Goal: Task Accomplishment & Management: Complete application form

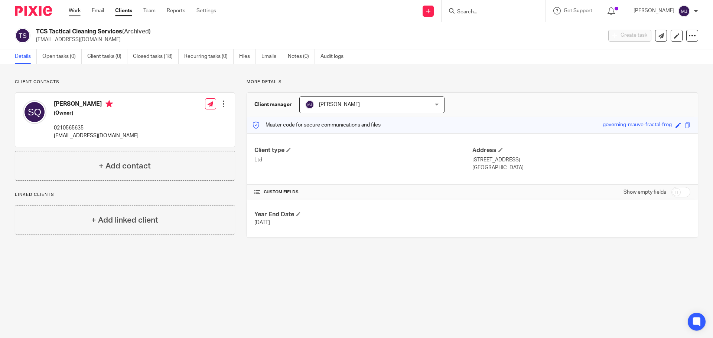
click at [74, 10] on link "Work" at bounding box center [75, 10] width 12 height 7
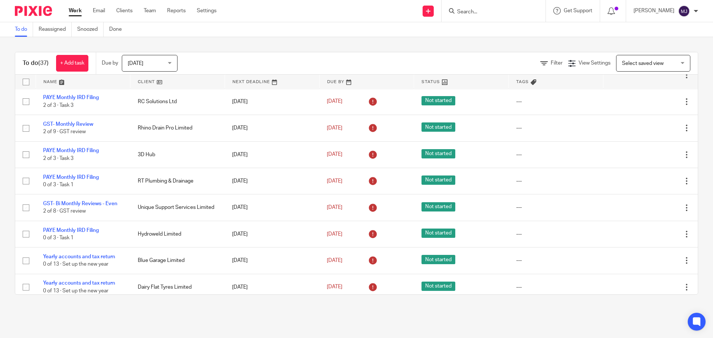
scroll to position [789, 0]
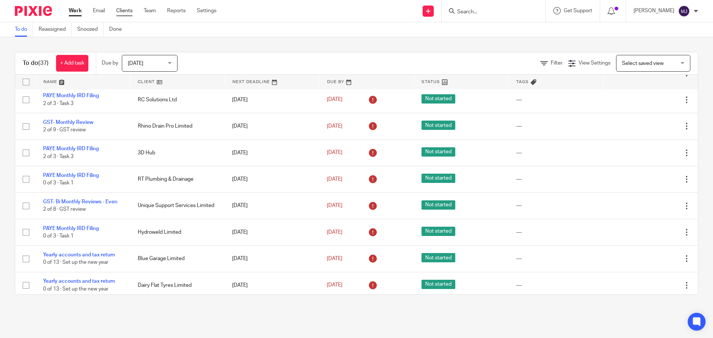
click at [125, 10] on link "Clients" at bounding box center [124, 10] width 16 height 7
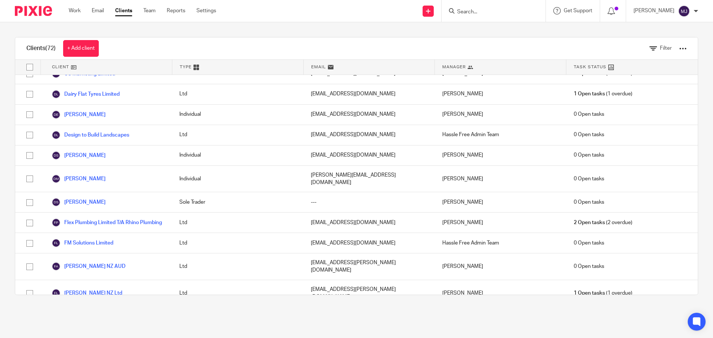
scroll to position [300, 0]
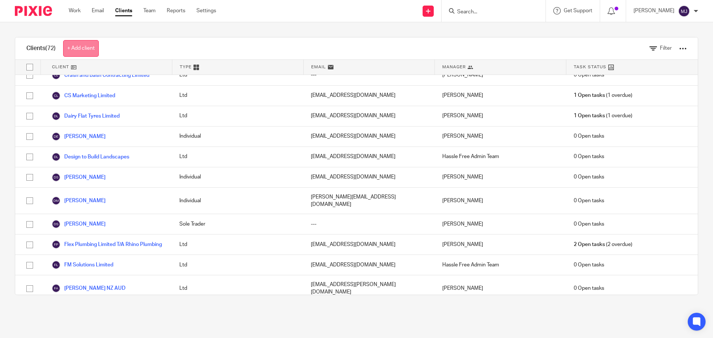
click at [85, 49] on link "+ Add client" at bounding box center [81, 48] width 36 height 17
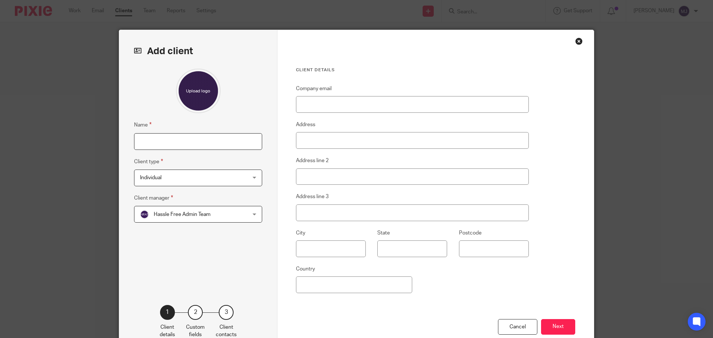
click at [157, 136] on input "Name" at bounding box center [198, 141] width 128 height 17
click at [147, 140] on input "RC Slutions Limited" at bounding box center [198, 141] width 128 height 17
type input "RC Solutions Limited"
click at [166, 179] on span "Individual" at bounding box center [188, 178] width 97 height 16
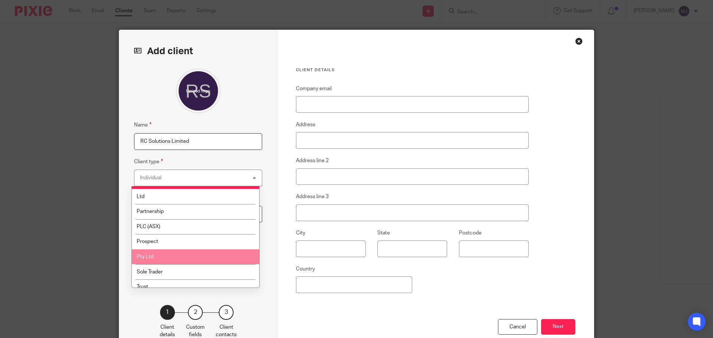
scroll to position [19, 0]
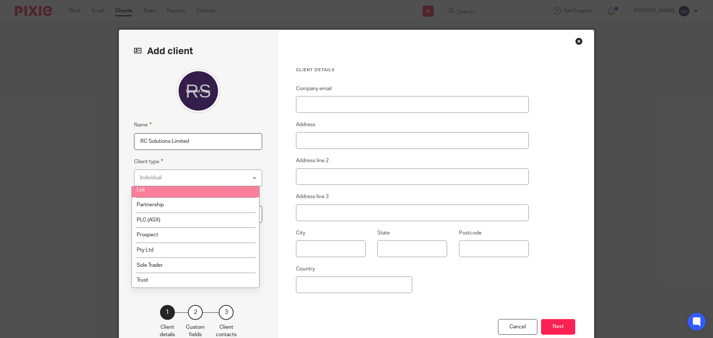
click at [174, 186] on li "Ltd" at bounding box center [195, 189] width 127 height 15
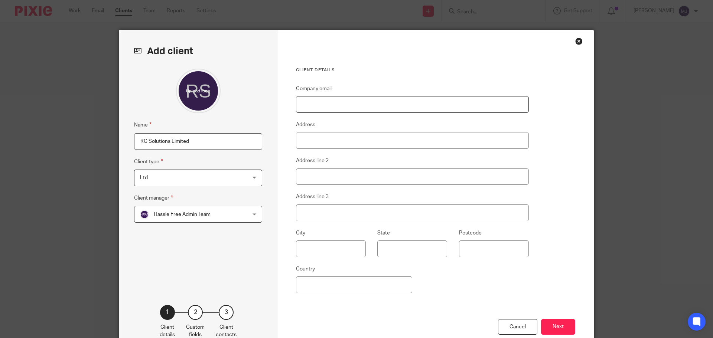
click at [317, 104] on input "Company email" at bounding box center [412, 104] width 233 height 17
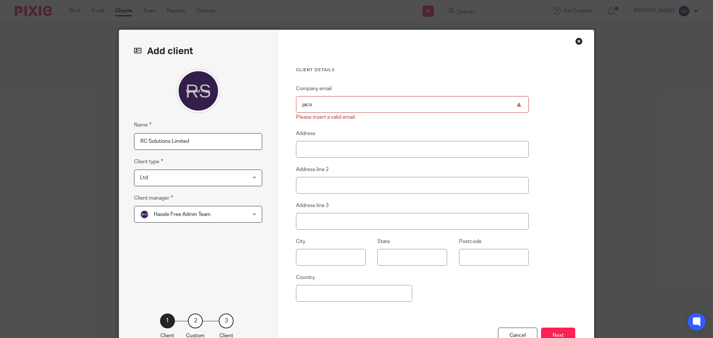
drag, startPoint x: 312, startPoint y: 105, endPoint x: 277, endPoint y: 106, distance: 34.9
click at [278, 106] on div "Client details Company email jaco Please insert a valid email. Address Address …" at bounding box center [436, 196] width 317 height 333
paste input "pmaintenance@gmail.com"
type input "[EMAIL_ADDRESS][DOMAIN_NAME]"
click at [314, 149] on input "Address" at bounding box center [412, 149] width 233 height 17
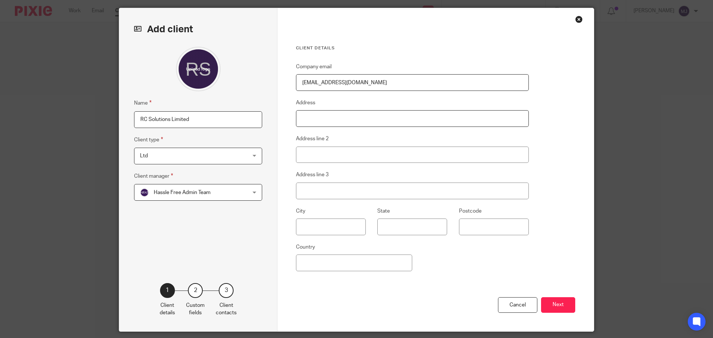
scroll to position [45, 0]
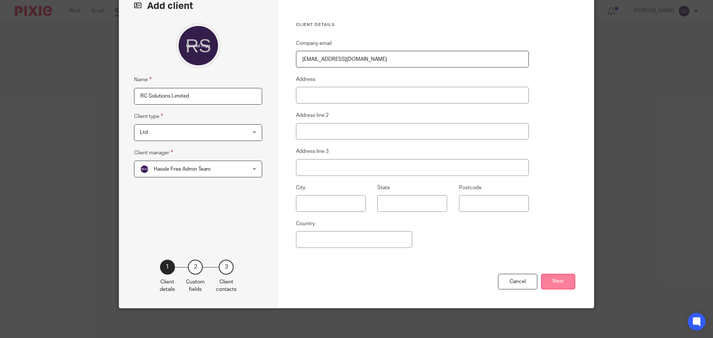
click at [558, 280] on button "Next" at bounding box center [558, 282] width 34 height 16
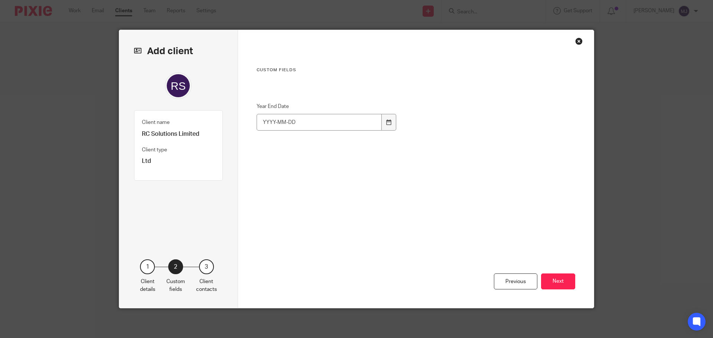
scroll to position [0, 0]
click at [386, 125] on icon at bounding box center [389, 123] width 6 height 6
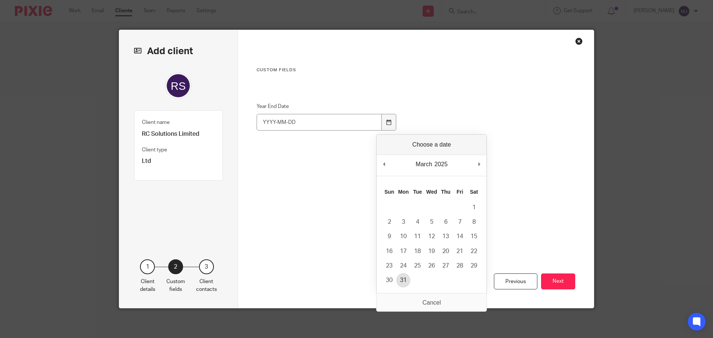
type input "2025-03-31"
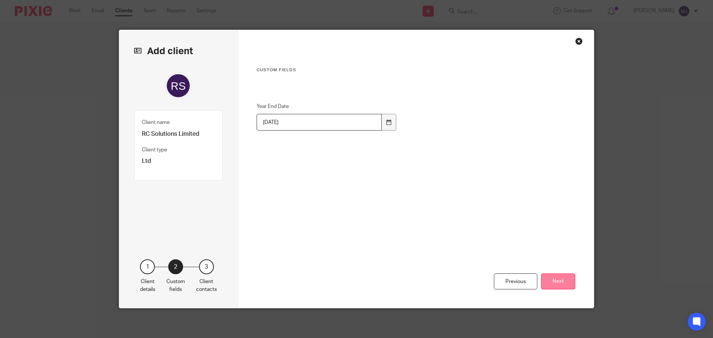
click at [566, 283] on button "Next" at bounding box center [558, 282] width 34 height 16
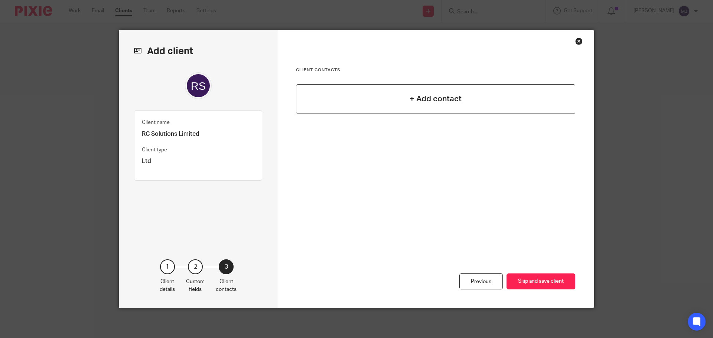
click at [436, 98] on h4 "+ Add contact" at bounding box center [436, 99] width 52 height 12
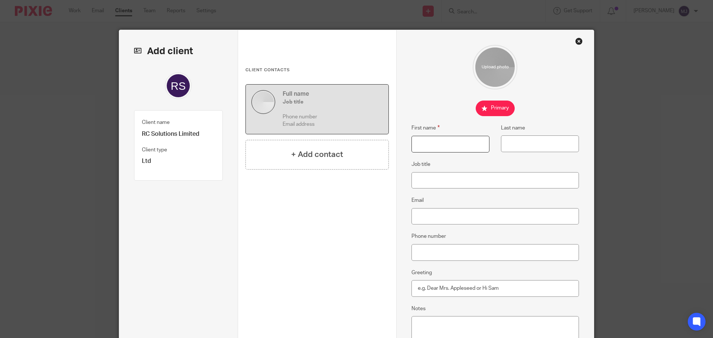
click at [420, 144] on input "First name" at bounding box center [451, 144] width 78 height 17
type input "Jaco"
click at [512, 143] on input "Last name" at bounding box center [540, 144] width 78 height 17
type input "Pienaar"
click at [419, 179] on input "Job title" at bounding box center [496, 180] width 168 height 17
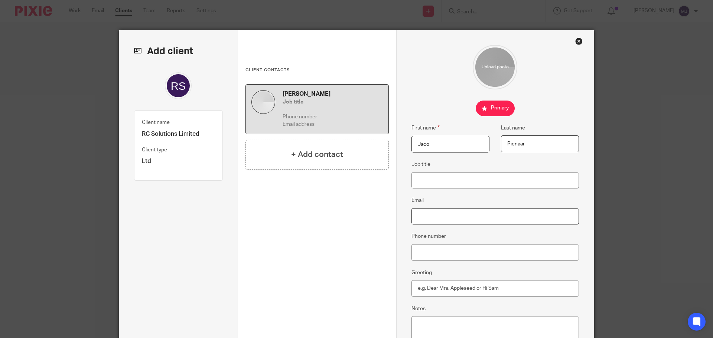
click at [420, 212] on input "Email" at bounding box center [496, 216] width 168 height 17
paste input "[EMAIL_ADDRESS][DOMAIN_NAME]"
type input "[EMAIL_ADDRESS][DOMAIN_NAME]"
click at [428, 181] on input "Job title" at bounding box center [496, 180] width 168 height 17
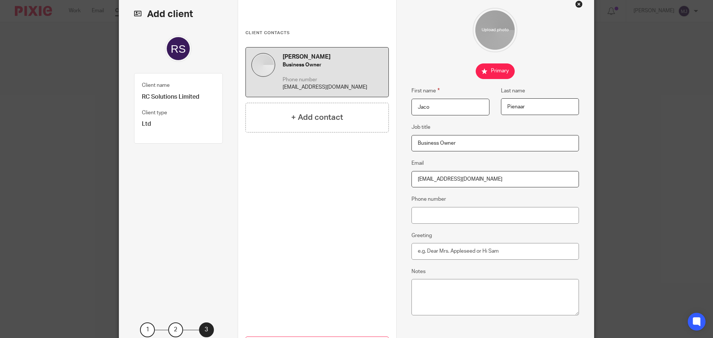
type input "Business Owner"
click at [416, 213] on input "Phone number" at bounding box center [496, 215] width 168 height 17
click at [422, 247] on input "Greeting" at bounding box center [496, 251] width 168 height 17
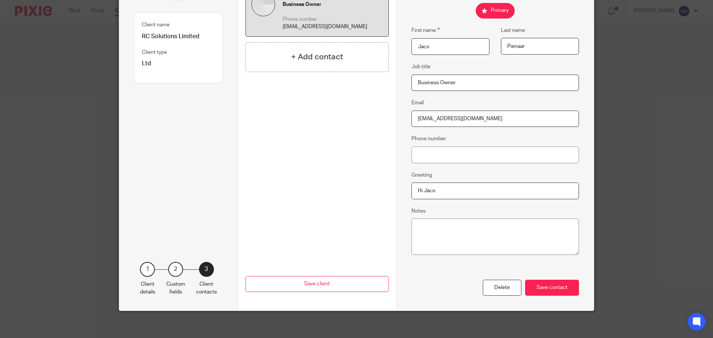
scroll to position [100, 0]
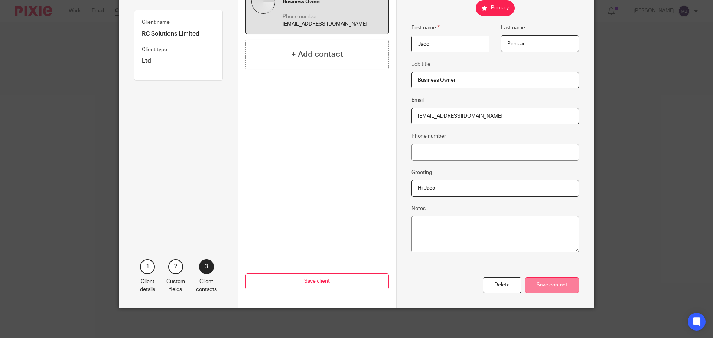
type input "Hi Jaco"
click at [541, 281] on div "Save contact" at bounding box center [552, 286] width 54 height 16
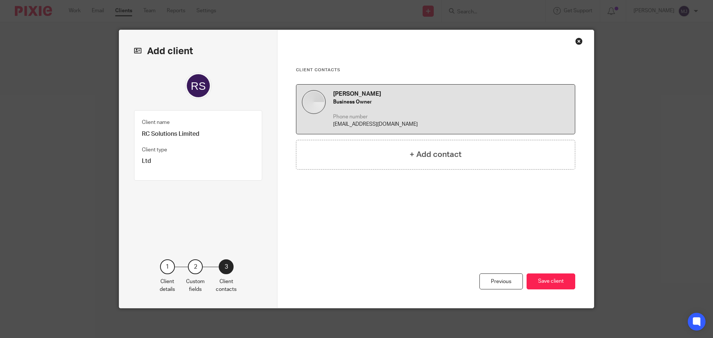
scroll to position [0, 0]
click at [552, 281] on button "Save client" at bounding box center [551, 282] width 49 height 16
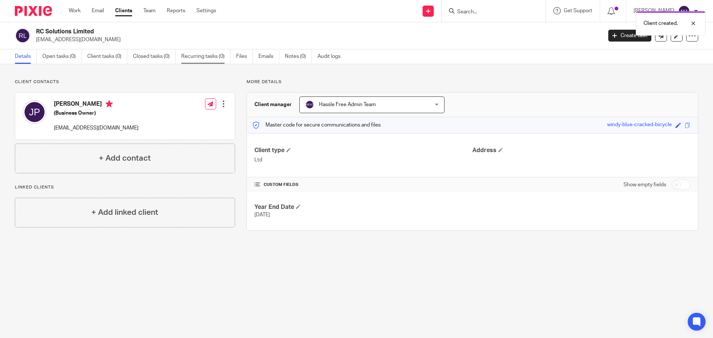
click at [195, 55] on link "Recurring tasks (0)" at bounding box center [205, 56] width 49 height 14
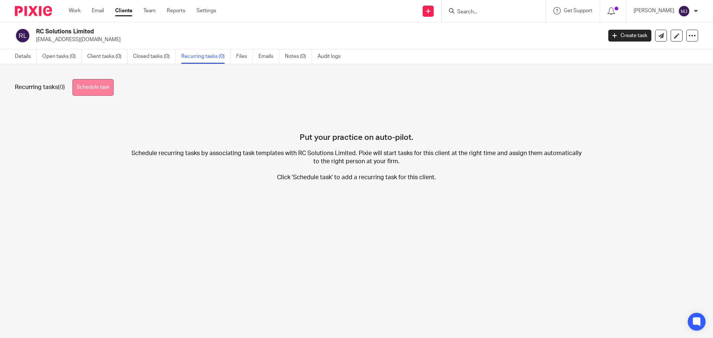
click at [108, 90] on link "Schedule task" at bounding box center [92, 87] width 41 height 17
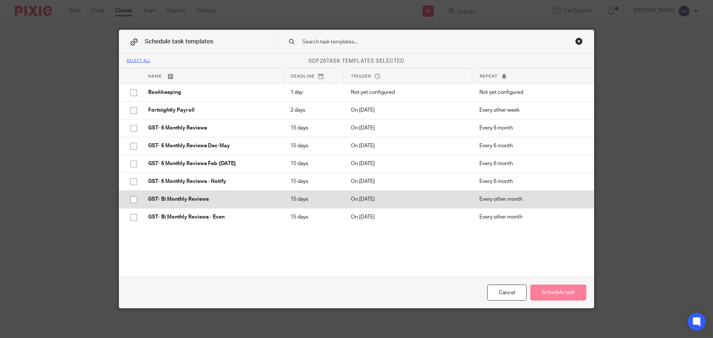
click at [190, 198] on p "GST- Bi Monthly Reviews" at bounding box center [211, 199] width 127 height 7
checkbox input "true"
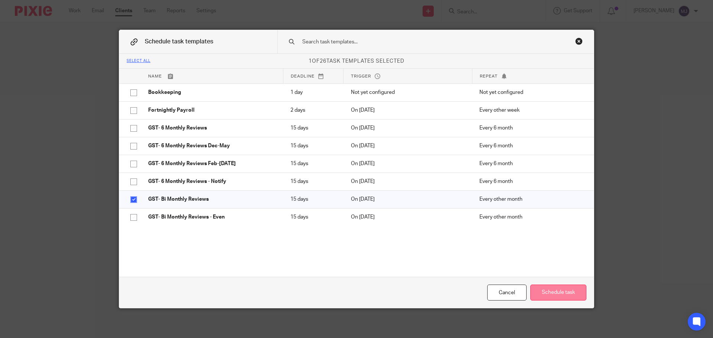
click at [548, 291] on button "Schedule task" at bounding box center [559, 293] width 56 height 16
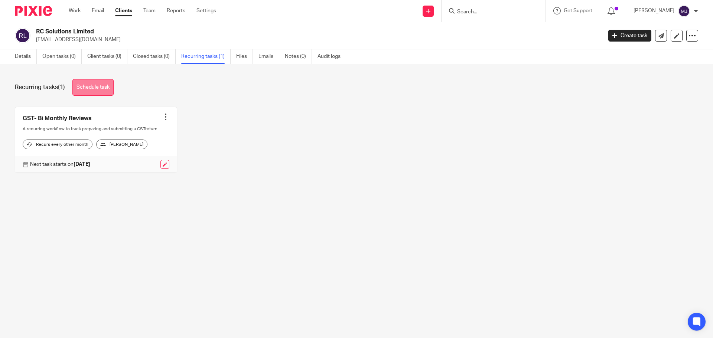
click at [96, 89] on link "Schedule task" at bounding box center [92, 87] width 41 height 17
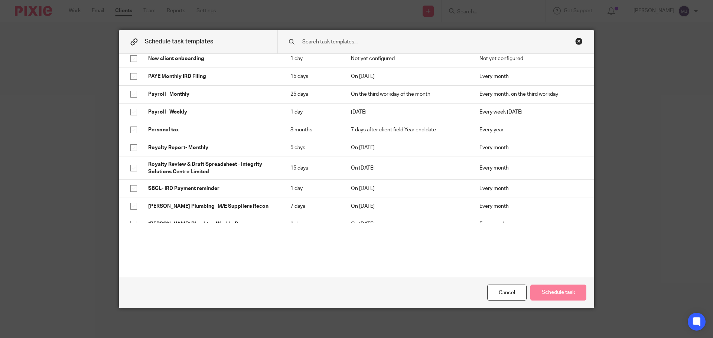
scroll to position [205, 0]
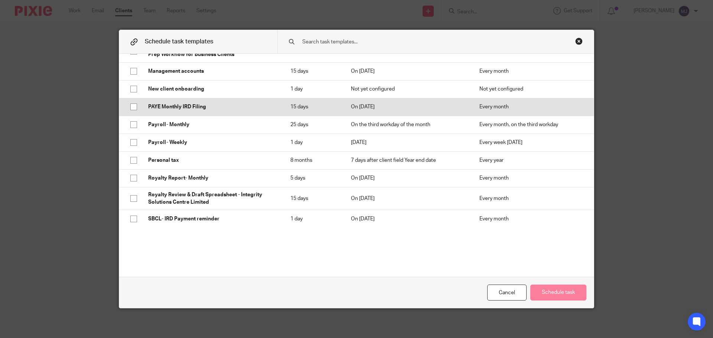
click at [182, 107] on p "PAYE Monthly IRD Filing" at bounding box center [211, 106] width 127 height 7
checkbox input "true"
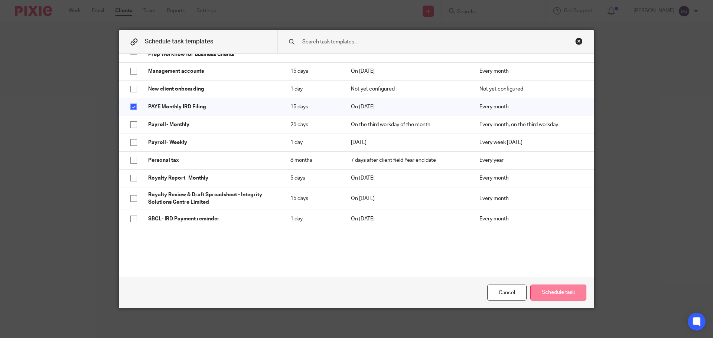
click at [548, 290] on button "Schedule task" at bounding box center [559, 293] width 56 height 16
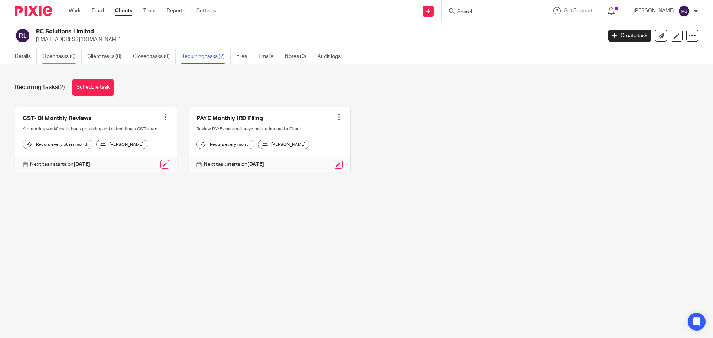
click at [65, 59] on link "Open tasks (0)" at bounding box center [61, 56] width 39 height 14
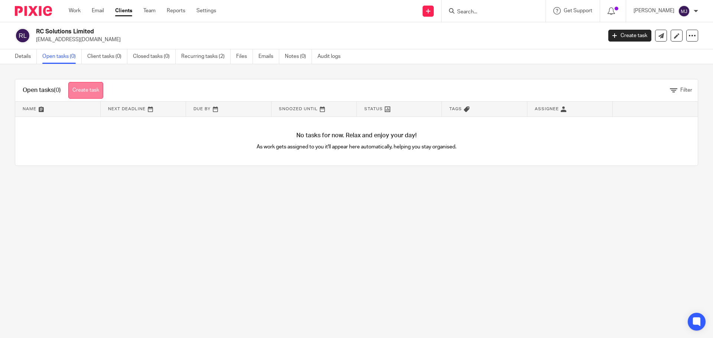
click at [87, 88] on link "Create task" at bounding box center [85, 90] width 35 height 17
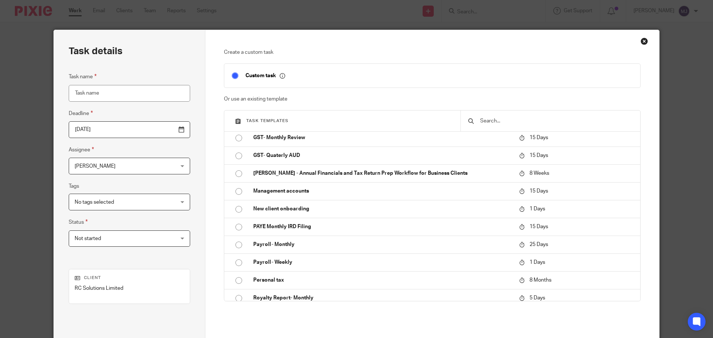
scroll to position [149, 0]
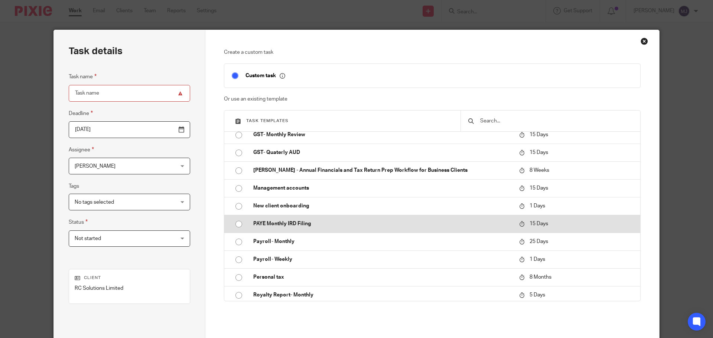
click at [296, 224] on p "PAYE Monthly IRD Filing" at bounding box center [382, 223] width 259 height 7
type input "[DATE]"
type input "PAYE Monthly IRD Filing"
checkbox input "false"
radio input "true"
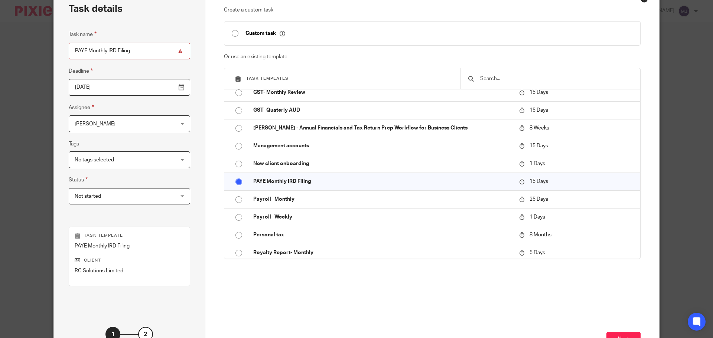
scroll to position [101, 0]
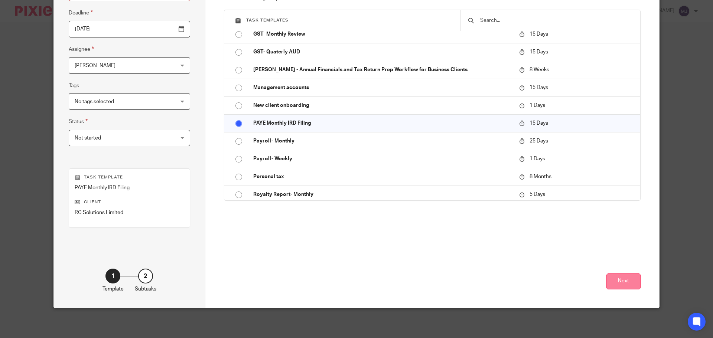
click at [619, 279] on button "Next" at bounding box center [624, 282] width 34 height 16
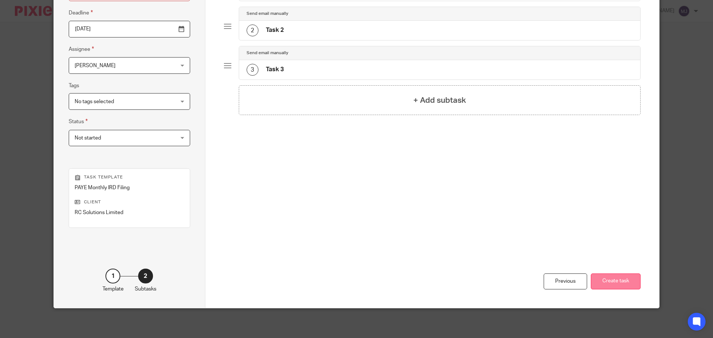
click at [617, 283] on button "Create task" at bounding box center [616, 282] width 50 height 16
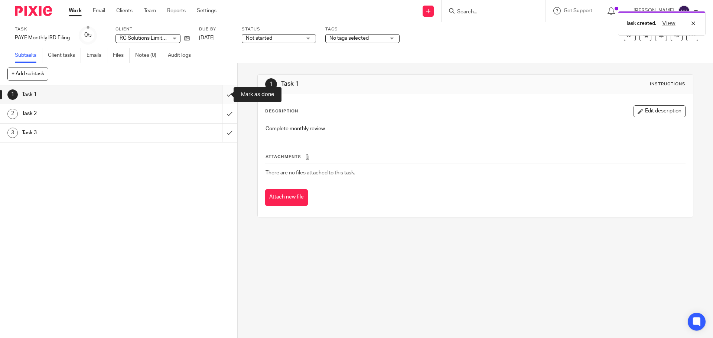
click at [223, 91] on input "submit" at bounding box center [118, 94] width 237 height 19
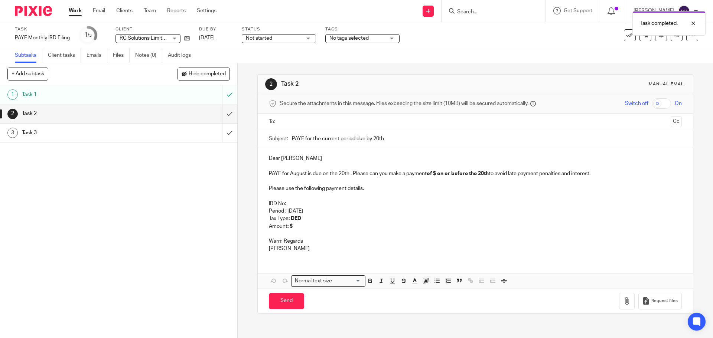
click at [303, 123] on input "text" at bounding box center [475, 122] width 385 height 9
click at [365, 121] on input "text" at bounding box center [506, 123] width 323 height 14
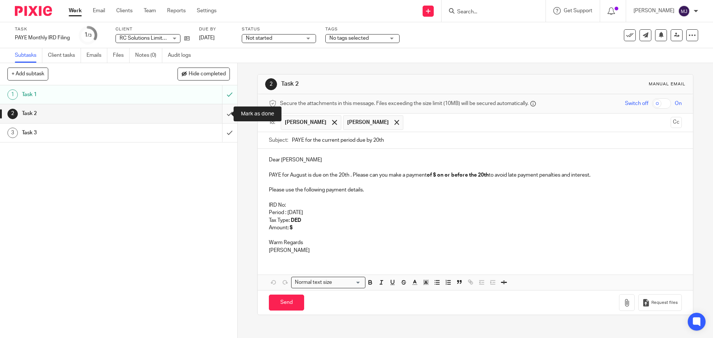
click at [223, 115] on input "submit" at bounding box center [118, 113] width 237 height 19
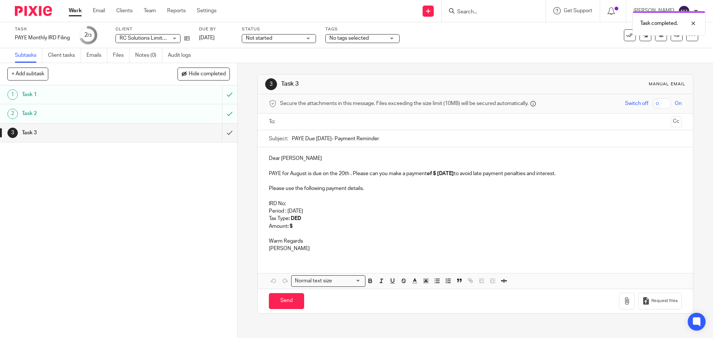
click at [293, 123] on input "text" at bounding box center [475, 122] width 385 height 9
click at [352, 123] on input "text" at bounding box center [506, 123] width 323 height 14
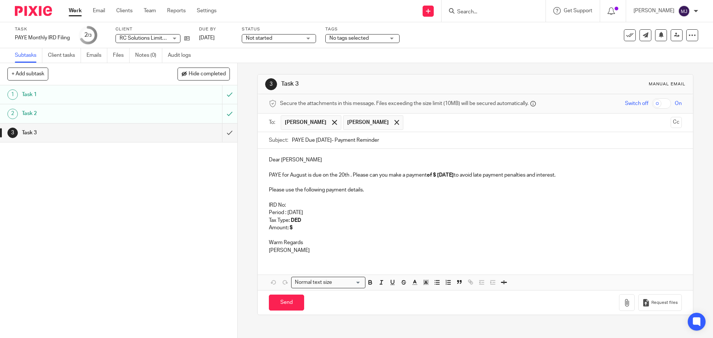
click at [437, 175] on strong "of $ [DATE]" at bounding box center [440, 175] width 27 height 5
click at [477, 175] on p "PAYE for August is due on the 20th . Please can you make a payment of $ 2,518.2…" at bounding box center [475, 175] width 413 height 7
click at [294, 203] on p "IRD No:" at bounding box center [475, 205] width 413 height 7
click at [295, 202] on p "IRD No:" at bounding box center [475, 205] width 413 height 7
click at [295, 203] on p "IRD No:" at bounding box center [475, 205] width 413 height 7
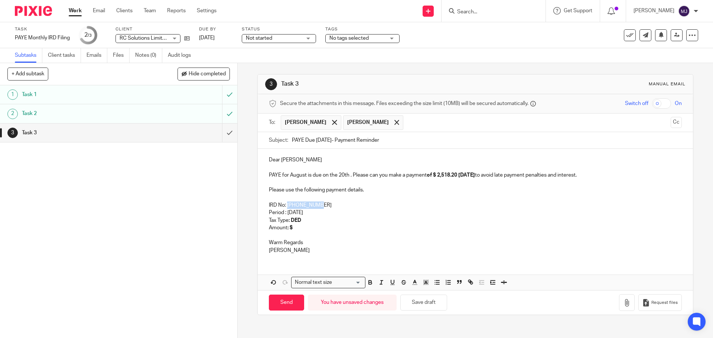
drag, startPoint x: 318, startPoint y: 206, endPoint x: 286, endPoint y: 206, distance: 31.6
click at [286, 206] on p "IRD No: 140-091-502" at bounding box center [475, 205] width 413 height 7
click at [368, 282] on icon "button" at bounding box center [370, 282] width 7 height 7
drag, startPoint x: 313, startPoint y: 212, endPoint x: 286, endPoint y: 212, distance: 27.1
click at [286, 212] on p "Period : August 2025" at bounding box center [475, 212] width 413 height 7
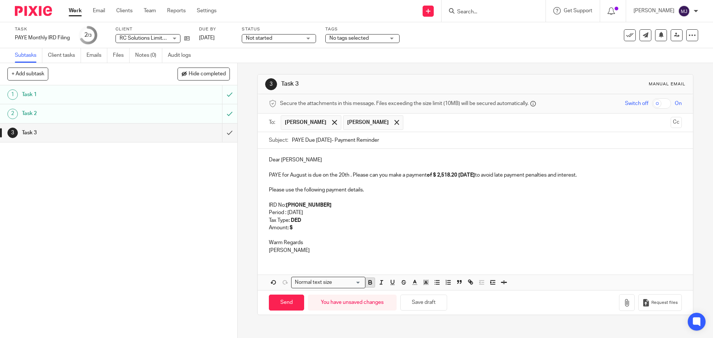
click at [369, 281] on icon "button" at bounding box center [370, 282] width 3 height 2
click at [301, 226] on p "Amount : $" at bounding box center [475, 227] width 413 height 7
drag, startPoint x: 266, startPoint y: 237, endPoint x: 305, endPoint y: 259, distance: 44.2
click at [305, 259] on div "Dear Jaco PAYE for August is due on the 20th . Please can you make a payment of…" at bounding box center [475, 204] width 435 height 111
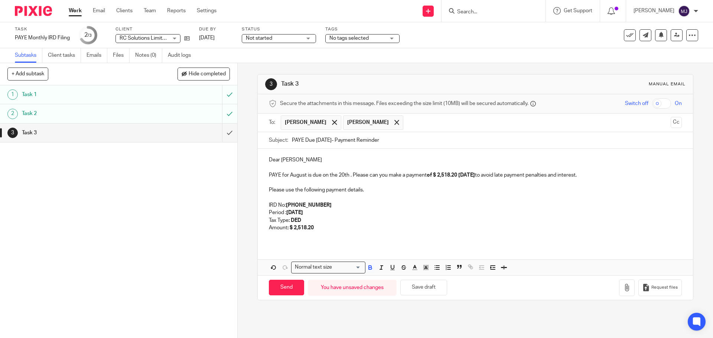
click at [404, 176] on p "PAYE for August is due on the 20th . Please can you make a payment of $ 2,518.2…" at bounding box center [475, 175] width 413 height 7
click at [286, 289] on input "Send" at bounding box center [286, 288] width 35 height 16
type input "Sent"
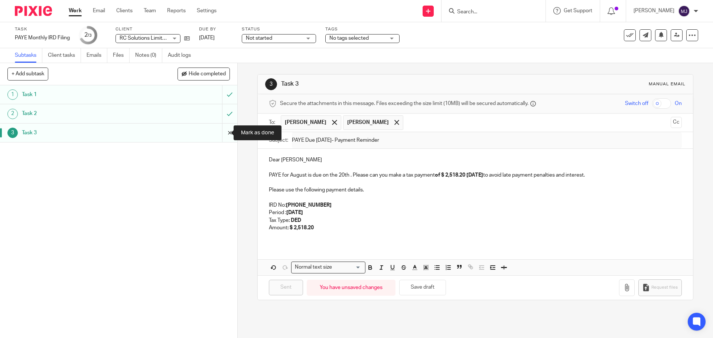
click at [218, 136] on input "submit" at bounding box center [118, 133] width 237 height 19
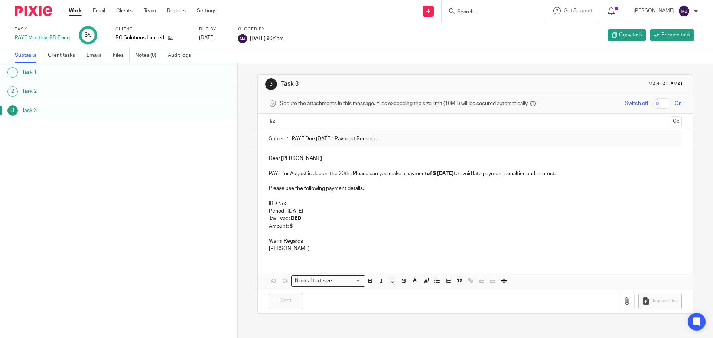
click at [75, 8] on link "Work" at bounding box center [75, 10] width 13 height 7
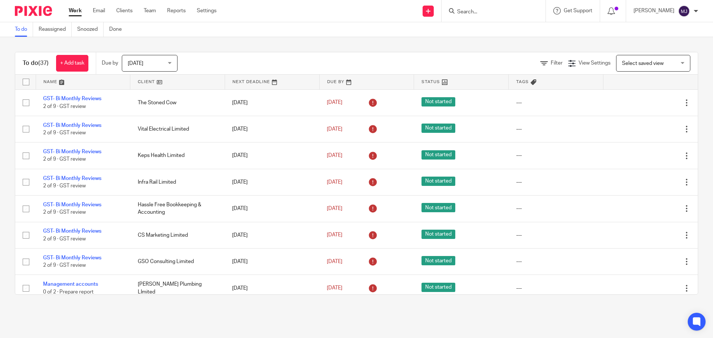
click at [140, 83] on link at bounding box center [177, 82] width 94 height 15
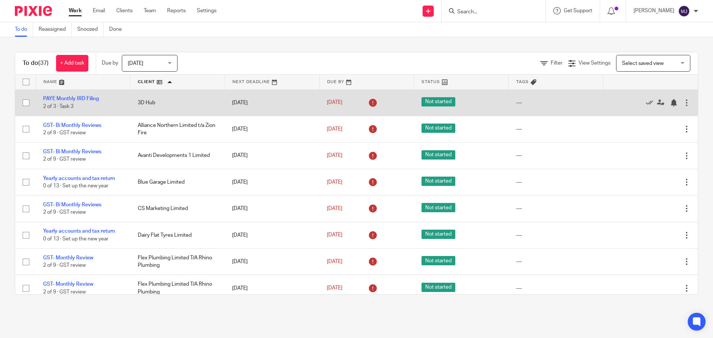
click at [145, 101] on td "3D Hub" at bounding box center [177, 103] width 95 height 26
click at [90, 97] on link "PAYE Monthly IRD Filing" at bounding box center [71, 98] width 56 height 5
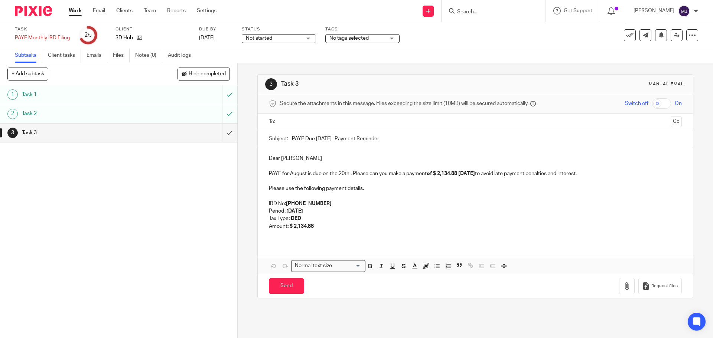
click at [291, 119] on input "text" at bounding box center [475, 122] width 385 height 9
click at [340, 120] on input "text" at bounding box center [494, 123] width 347 height 14
click at [283, 285] on input "Send" at bounding box center [286, 288] width 35 height 16
type input "Sent"
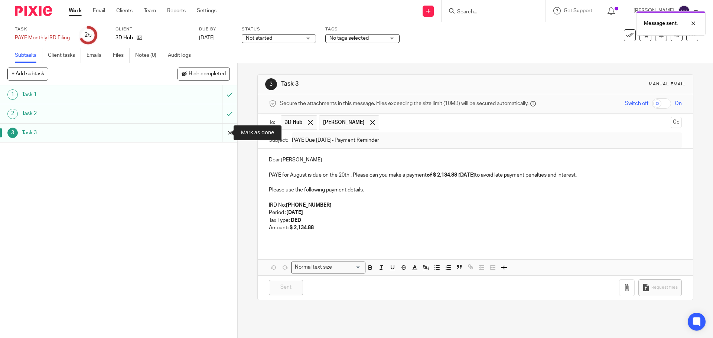
click at [221, 136] on input "submit" at bounding box center [118, 133] width 237 height 19
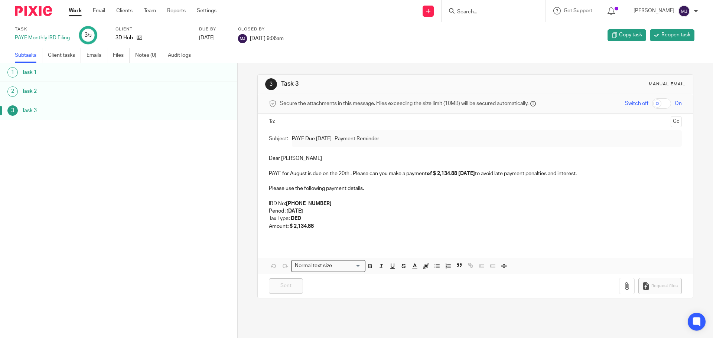
click at [77, 11] on link "Work" at bounding box center [75, 10] width 13 height 7
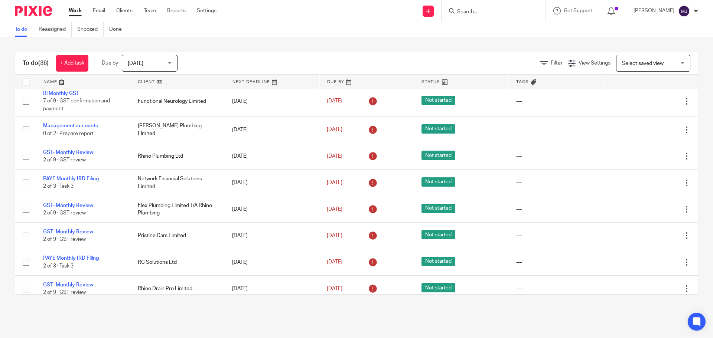
scroll to position [614, 0]
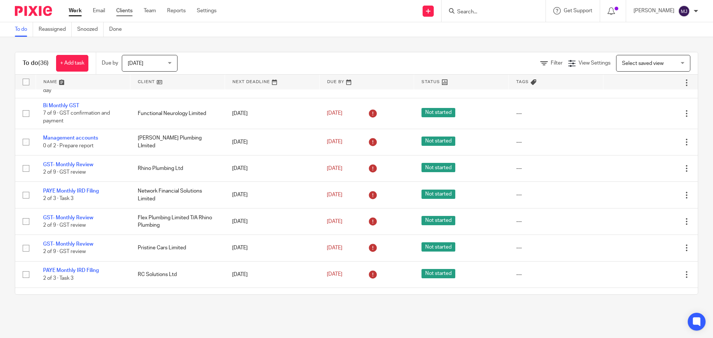
click at [125, 12] on link "Clients" at bounding box center [124, 10] width 16 height 7
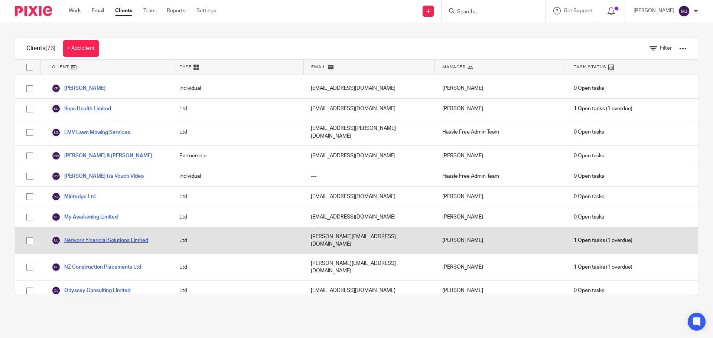
scroll to position [817, 0]
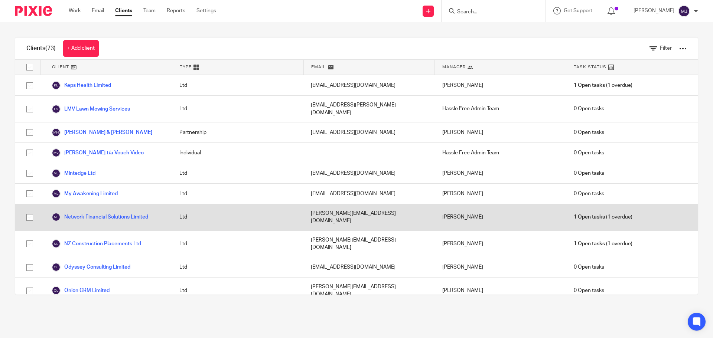
click at [119, 213] on link "Network Financial Solutions Limited" at bounding box center [100, 217] width 97 height 9
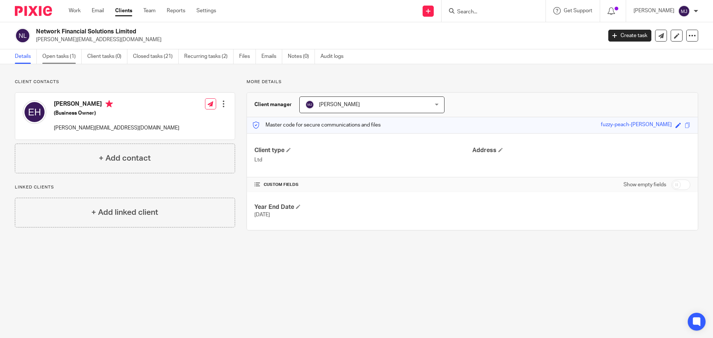
click at [67, 59] on link "Open tasks (1)" at bounding box center [61, 56] width 39 height 14
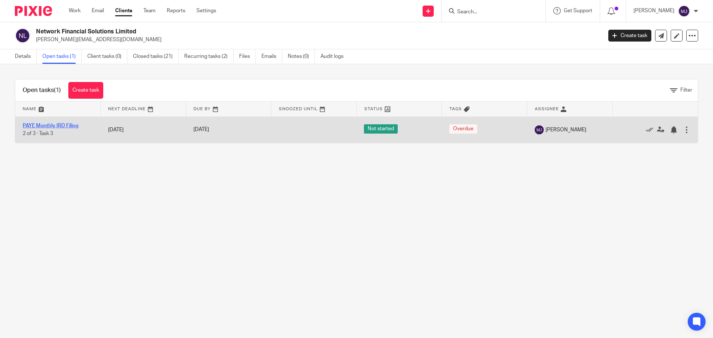
click at [63, 126] on link "PAYE Monthly IRD Filing" at bounding box center [51, 125] width 56 height 5
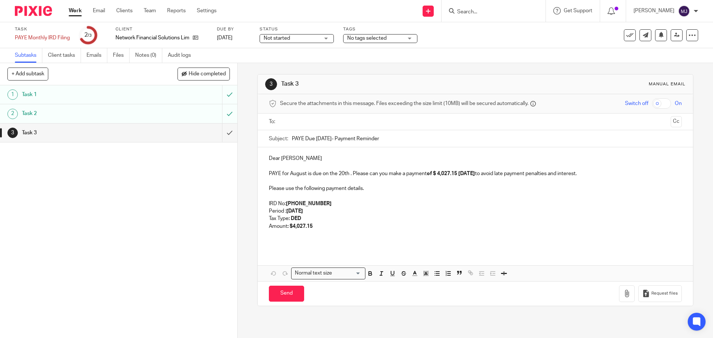
click at [291, 122] on input "text" at bounding box center [475, 122] width 385 height 9
click at [355, 119] on input "text" at bounding box center [506, 123] width 323 height 14
click at [288, 295] on input "Send" at bounding box center [286, 296] width 35 height 16
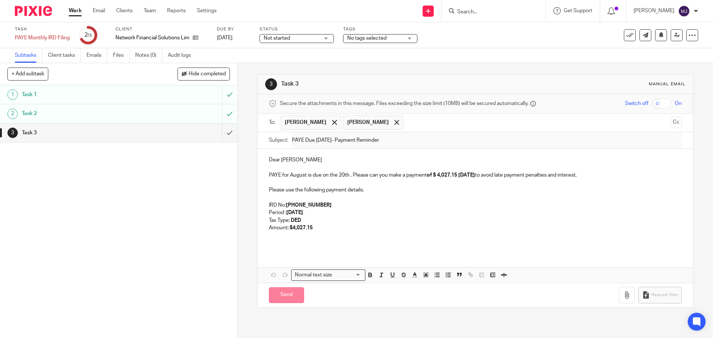
type input "Sent"
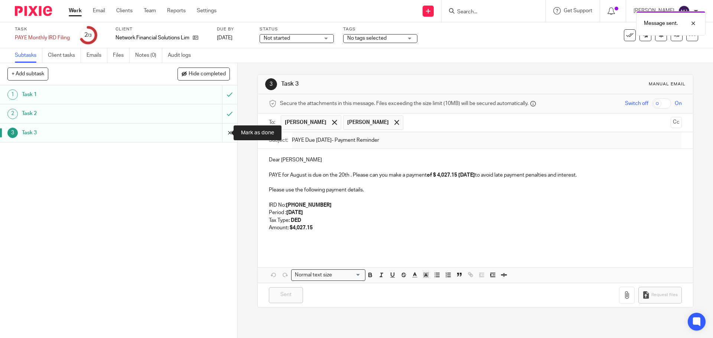
click at [222, 133] on input "submit" at bounding box center [118, 133] width 237 height 19
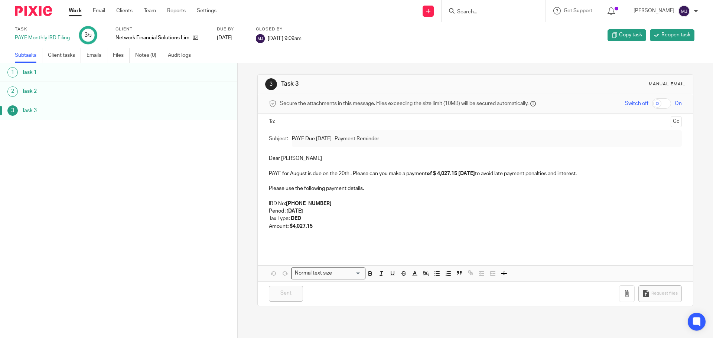
click at [77, 12] on link "Work" at bounding box center [75, 10] width 13 height 7
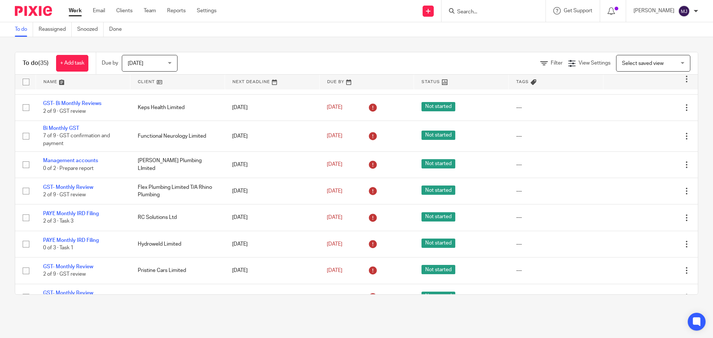
scroll to position [594, 0]
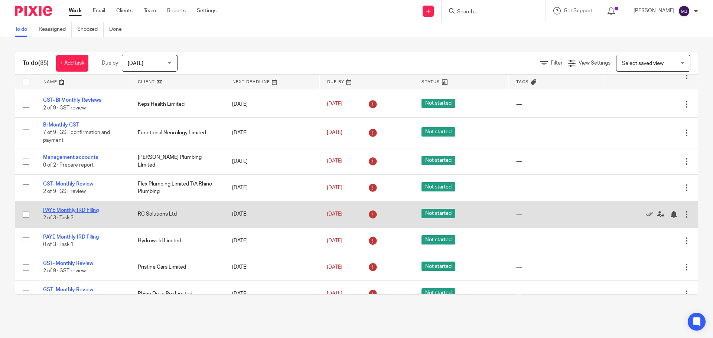
click at [88, 208] on link "PAYE Monthly IRD Filing" at bounding box center [71, 210] width 56 height 5
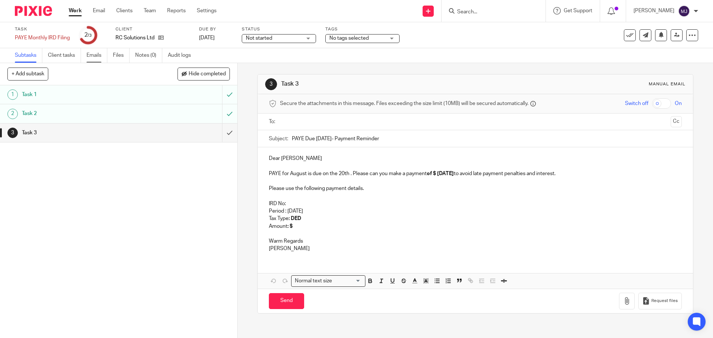
click at [88, 56] on link "Emails" at bounding box center [97, 55] width 21 height 14
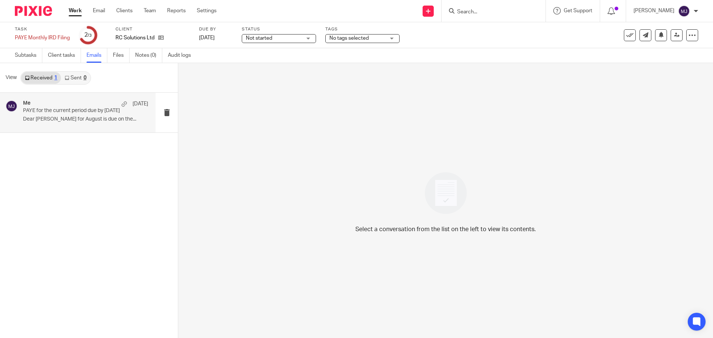
click at [73, 108] on p "PAYE for the current period due by [DATE]" at bounding box center [73, 111] width 100 height 6
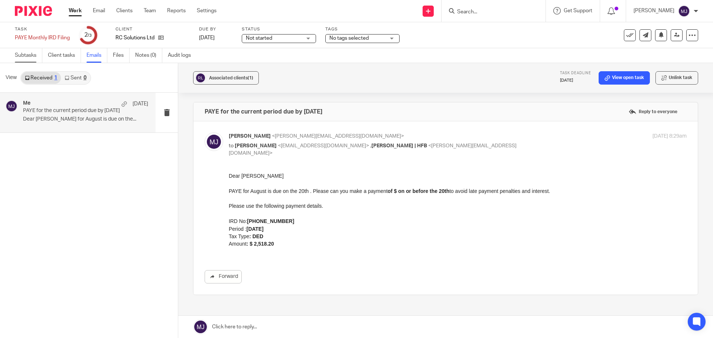
click at [27, 57] on link "Subtasks" at bounding box center [28, 55] width 27 height 14
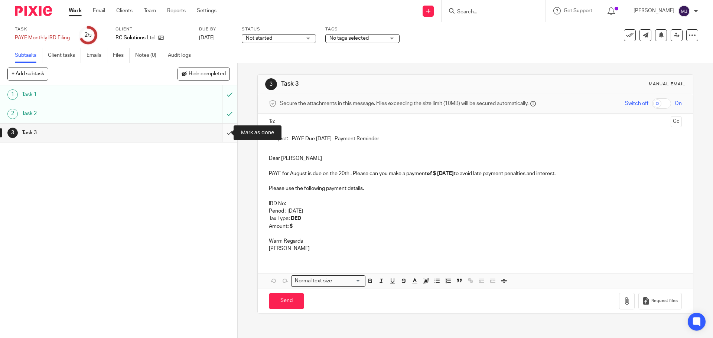
click at [225, 131] on input "submit" at bounding box center [118, 133] width 237 height 19
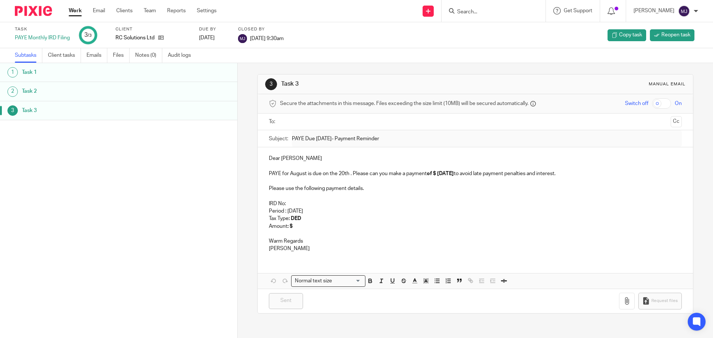
click at [74, 13] on link "Work" at bounding box center [75, 10] width 13 height 7
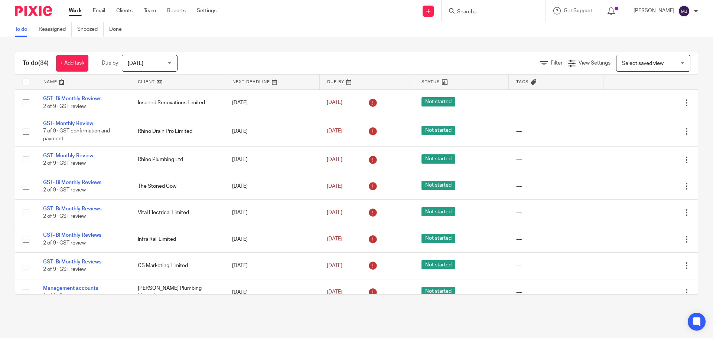
click at [51, 82] on link at bounding box center [83, 82] width 94 height 15
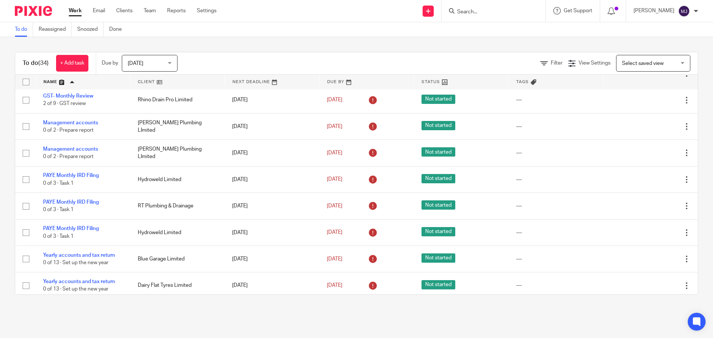
scroll to position [709, 0]
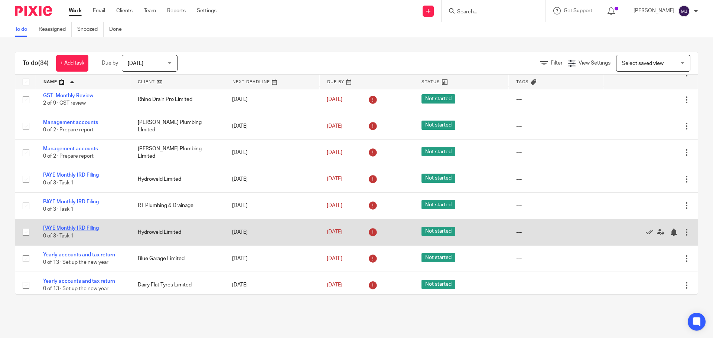
click at [88, 226] on link "PAYE Monthly IRD Filing" at bounding box center [71, 228] width 56 height 5
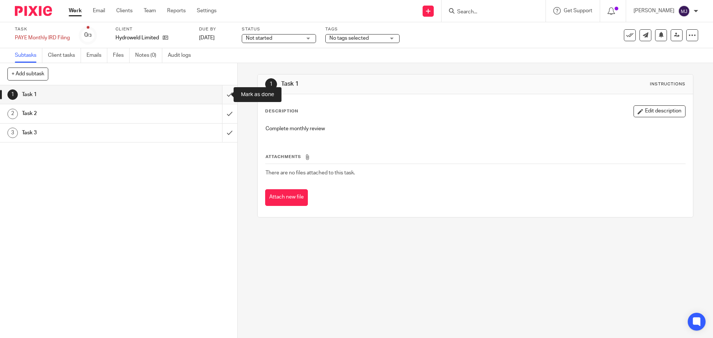
click at [223, 94] on input "submit" at bounding box center [118, 94] width 237 height 19
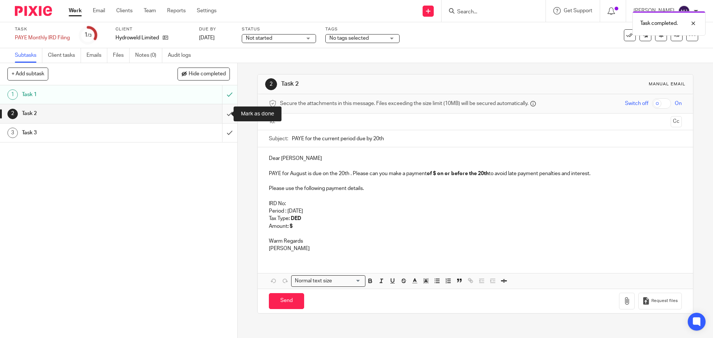
click at [221, 114] on input "submit" at bounding box center [118, 113] width 237 height 19
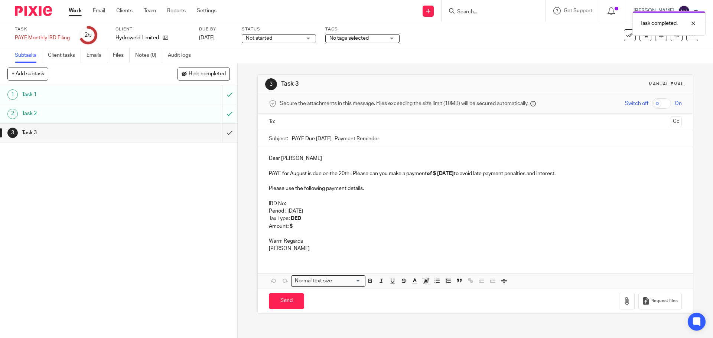
click at [297, 119] on input "text" at bounding box center [475, 122] width 385 height 9
click at [363, 119] on input "text" at bounding box center [506, 123] width 323 height 14
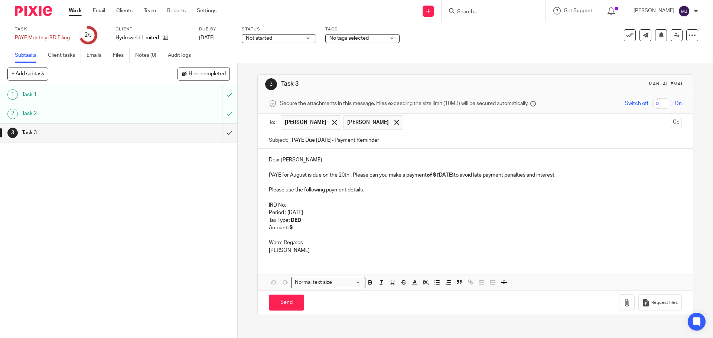
click at [414, 179] on p "PAYE for August is due on the 20th . Please can you make a payment of $ today t…" at bounding box center [475, 175] width 413 height 7
click at [437, 174] on strong "of $ today" at bounding box center [440, 175] width 27 height 5
click at [456, 213] on p "Period : August 2025" at bounding box center [475, 212] width 413 height 7
click at [294, 206] on p "IRD No:" at bounding box center [475, 205] width 413 height 7
click at [289, 204] on p "IRD No:" at bounding box center [475, 205] width 413 height 7
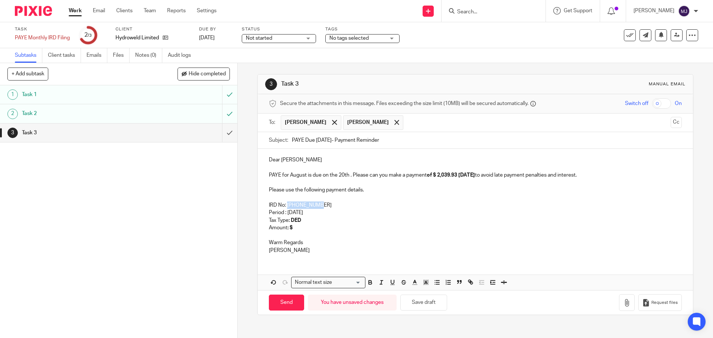
drag, startPoint x: 319, startPoint y: 205, endPoint x: 286, endPoint y: 204, distance: 32.4
click at [286, 204] on p "IRD No: 139-357-361" at bounding box center [475, 205] width 413 height 7
click at [369, 281] on icon "button" at bounding box center [370, 282] width 3 height 2
drag, startPoint x: 316, startPoint y: 211, endPoint x: 287, endPoint y: 212, distance: 29.4
click at [287, 212] on p "Period : August 2025" at bounding box center [475, 212] width 413 height 7
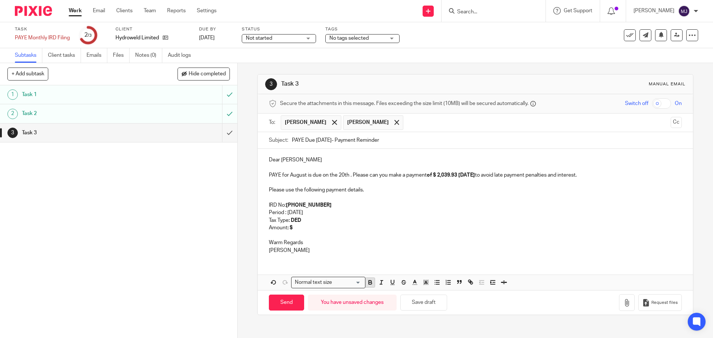
click at [368, 281] on icon "button" at bounding box center [370, 282] width 7 height 7
click at [297, 227] on p "Amount : $" at bounding box center [475, 227] width 413 height 7
click at [395, 226] on p "Amount : $ 2,039.93" at bounding box center [475, 227] width 413 height 7
click at [424, 301] on button "Save draft" at bounding box center [424, 303] width 47 height 16
click at [72, 13] on link "Work" at bounding box center [75, 10] width 13 height 7
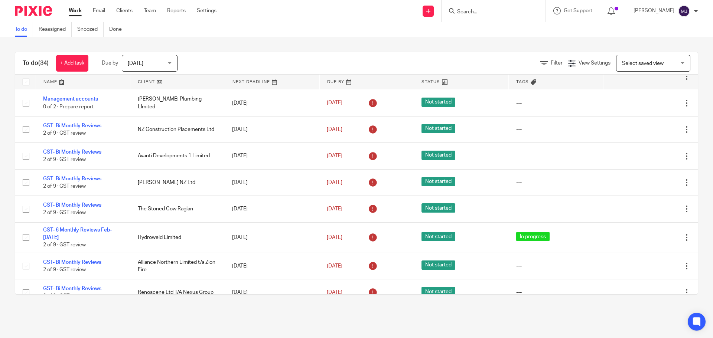
scroll to position [189, 0]
click at [129, 12] on link "Clients" at bounding box center [124, 10] width 16 height 7
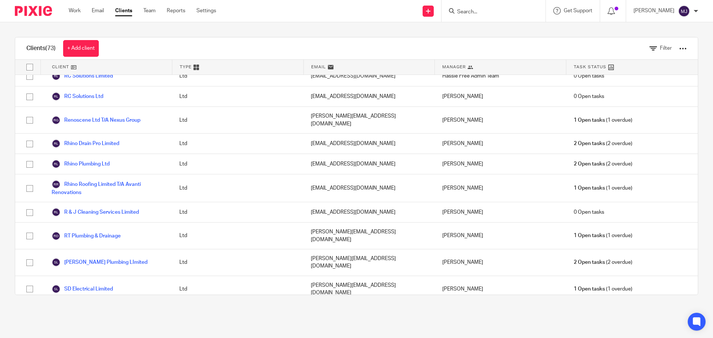
scroll to position [1138, 0]
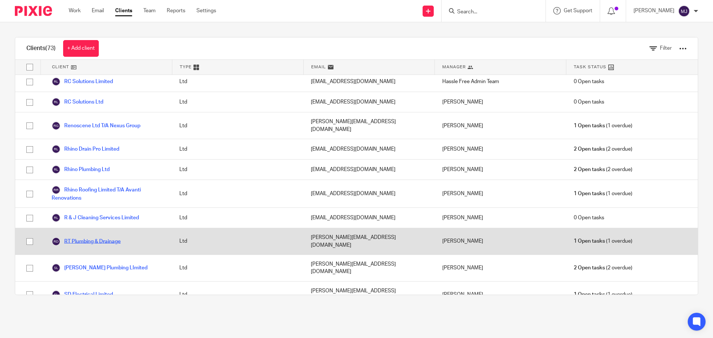
click at [101, 237] on link "RT Plumbing & Drainage" at bounding box center [86, 241] width 69 height 9
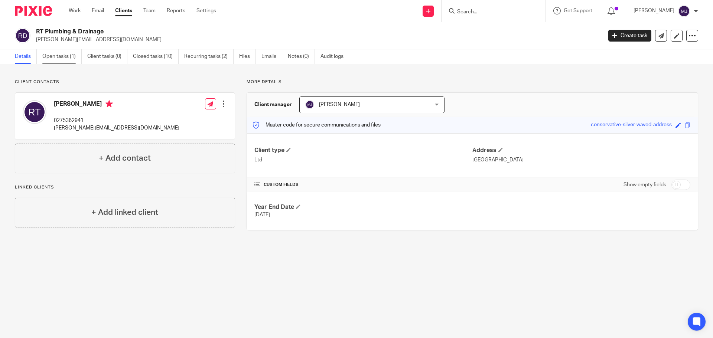
click at [67, 57] on link "Open tasks (1)" at bounding box center [61, 56] width 39 height 14
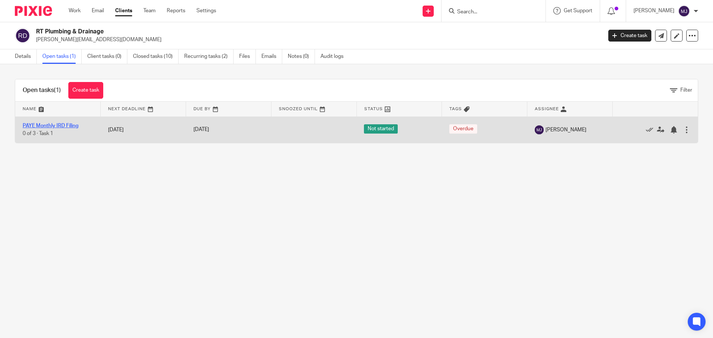
click at [69, 126] on link "PAYE Monthly IRD Filing" at bounding box center [51, 125] width 56 height 5
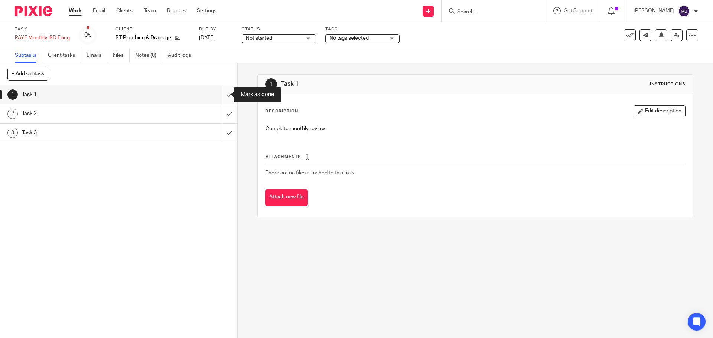
click at [221, 93] on input "submit" at bounding box center [118, 94] width 237 height 19
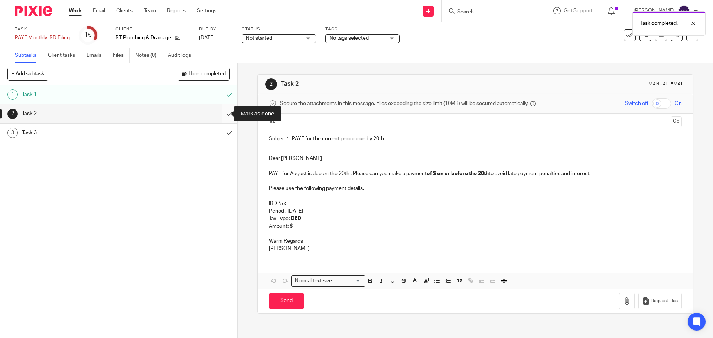
click at [224, 114] on input "submit" at bounding box center [118, 113] width 237 height 19
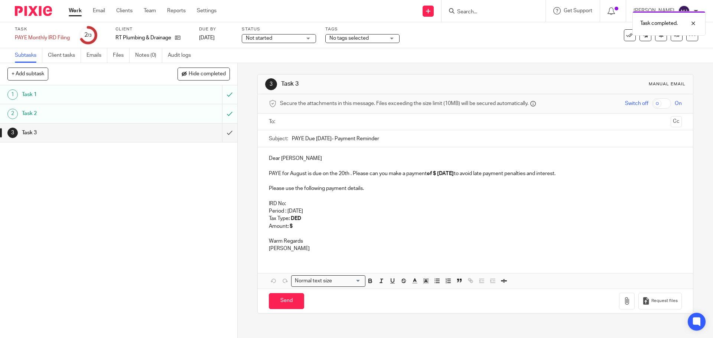
click at [297, 121] on input "text" at bounding box center [475, 122] width 385 height 9
click at [441, 185] on p at bounding box center [475, 182] width 413 height 7
click at [438, 174] on strong "of $ today" at bounding box center [440, 175] width 27 height 5
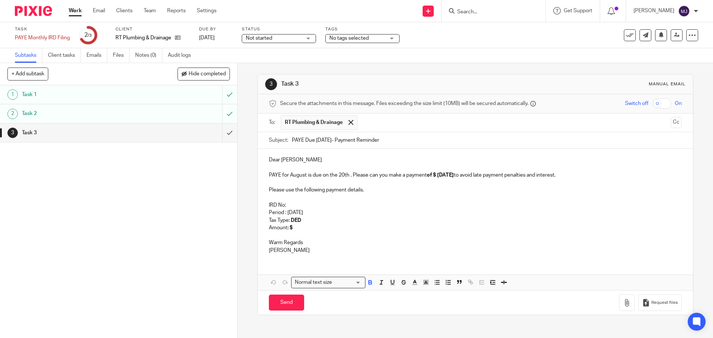
click at [437, 174] on strong "of $ today" at bounding box center [440, 175] width 27 height 5
click at [477, 176] on p "PAYE for August is due on the 20th . Please can you make a payment of $ 8,274.0…" at bounding box center [475, 175] width 413 height 7
click at [302, 203] on p "IRD No:" at bounding box center [475, 205] width 413 height 7
click at [437, 176] on strong "of $ 8,274.04 today" at bounding box center [451, 175] width 48 height 5
drag, startPoint x: 434, startPoint y: 175, endPoint x: 457, endPoint y: 174, distance: 23.0
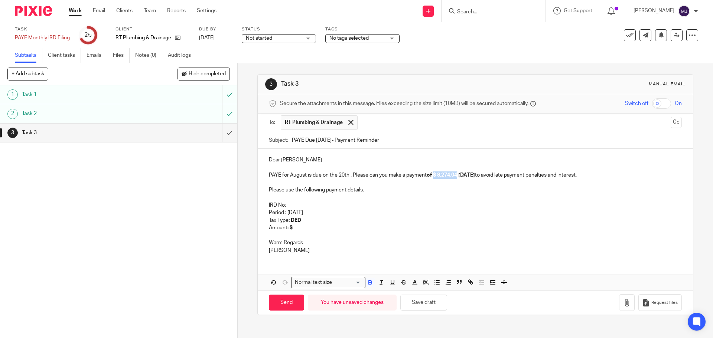
click at [457, 174] on strong "of $ 8,274.04 today" at bounding box center [451, 175] width 48 height 5
copy strong "$ 8,274.04"
click at [299, 227] on p "Amount : $" at bounding box center [475, 227] width 413 height 7
click at [292, 228] on strong ": $$ 8,274.04" at bounding box center [302, 228] width 29 height 5
click at [289, 203] on p "IRD No:" at bounding box center [475, 205] width 413 height 7
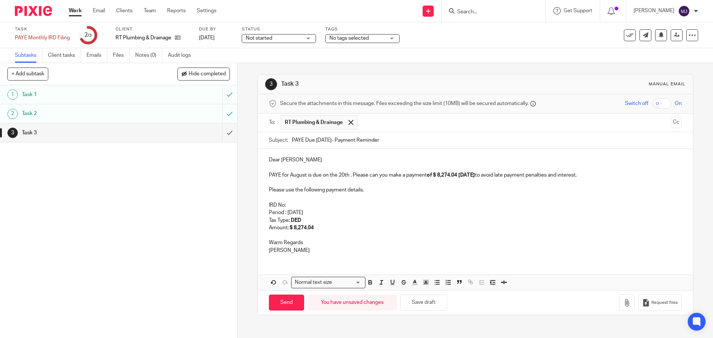
click at [290, 206] on p "IRD No:" at bounding box center [475, 205] width 413 height 7
drag, startPoint x: 312, startPoint y: 205, endPoint x: 285, endPoint y: 205, distance: 26.8
click at [285, 205] on p "IRD No:130213537" at bounding box center [475, 205] width 413 height 7
click at [372, 282] on button "button" at bounding box center [370, 282] width 9 height 9
click at [293, 205] on strong "130213537" at bounding box center [299, 205] width 27 height 5
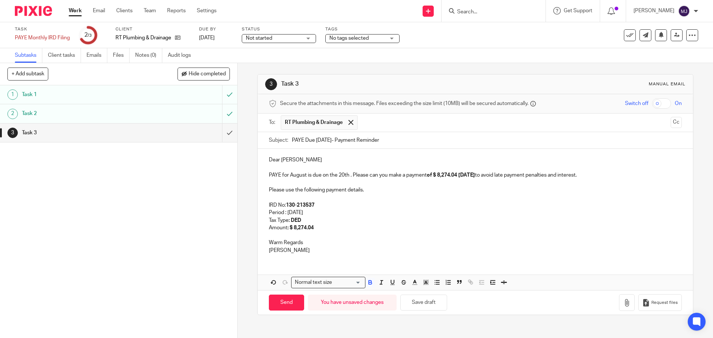
click at [304, 205] on strong "130-213537" at bounding box center [300, 205] width 29 height 5
click at [355, 217] on p "Tax Type : DED" at bounding box center [475, 220] width 413 height 7
drag, startPoint x: 315, startPoint y: 211, endPoint x: 286, endPoint y: 211, distance: 29.7
click at [286, 211] on p "Period : August 2025" at bounding box center [475, 212] width 413 height 7
click at [370, 282] on icon "button" at bounding box center [370, 282] width 7 height 7
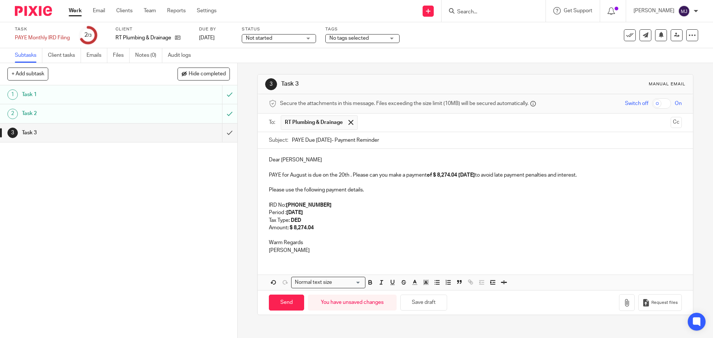
click at [375, 247] on p "[PERSON_NAME]" at bounding box center [475, 250] width 413 height 7
drag, startPoint x: 285, startPoint y: 253, endPoint x: 261, endPoint y: 241, distance: 27.4
click at [261, 241] on div "Dear Robin PAYE for August is due on the 20th . Please can you make a payment o…" at bounding box center [475, 204] width 435 height 111
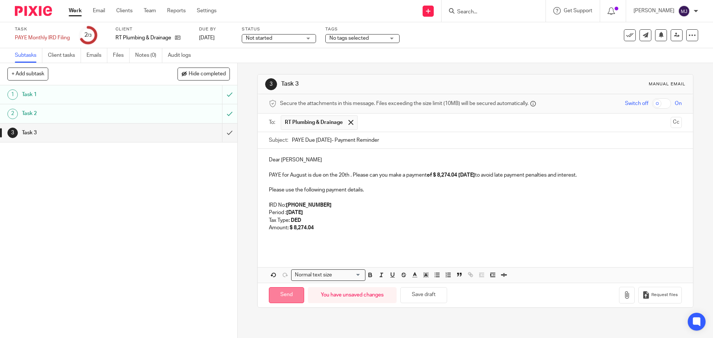
click at [290, 295] on input "Send" at bounding box center [286, 296] width 35 height 16
type input "Sent"
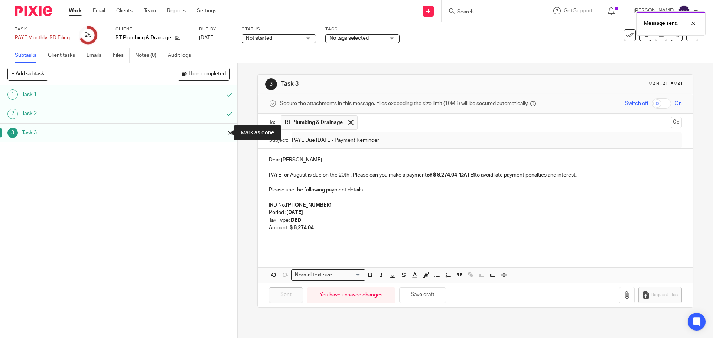
click at [223, 135] on input "submit" at bounding box center [118, 133] width 237 height 19
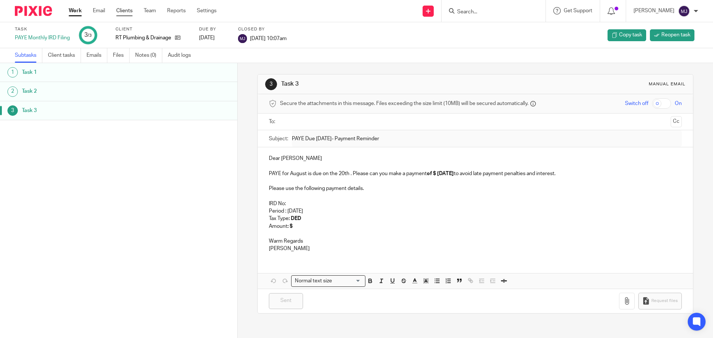
click at [130, 12] on link "Clients" at bounding box center [124, 10] width 16 height 7
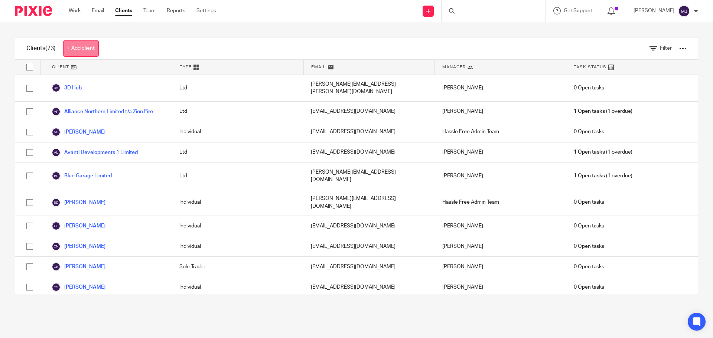
click at [84, 50] on link "+ Add client" at bounding box center [81, 48] width 36 height 17
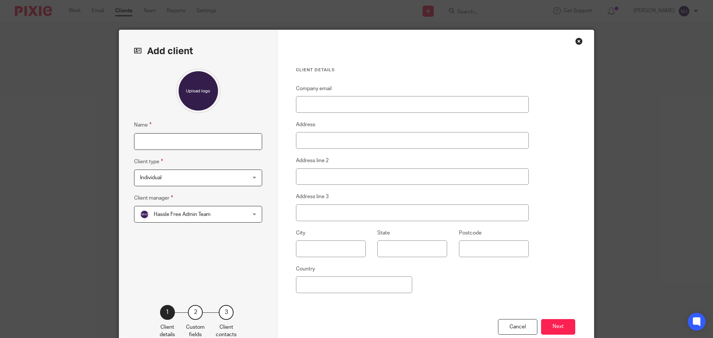
click at [160, 140] on input "Name" at bounding box center [198, 141] width 128 height 17
type input "Aotea Welding Limited"
click at [171, 179] on span "Individual" at bounding box center [188, 178] width 97 height 16
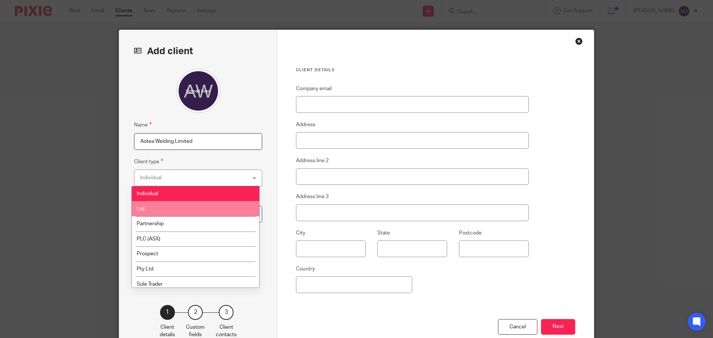
click at [192, 211] on li "Ltd" at bounding box center [195, 208] width 127 height 15
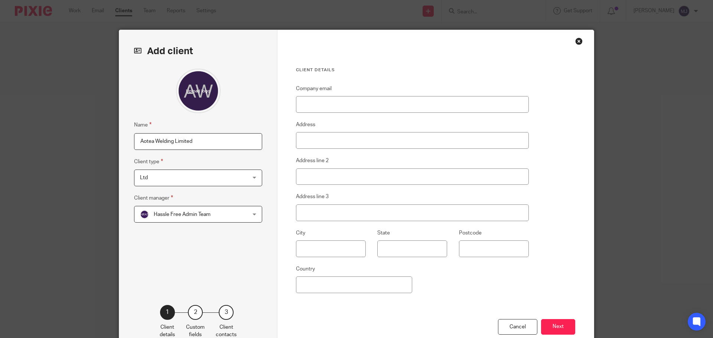
click at [215, 213] on span "Hassle Free Admin Team" at bounding box center [188, 215] width 97 height 16
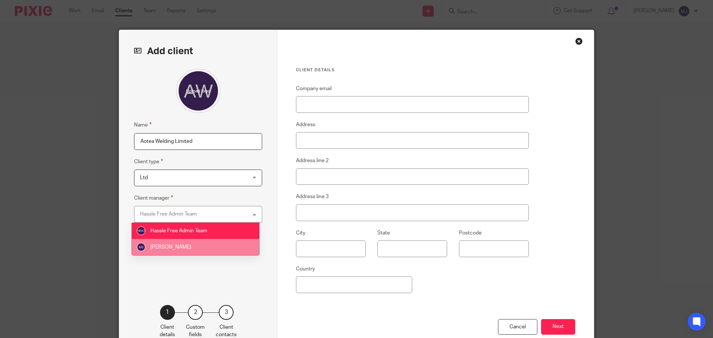
click at [213, 243] on li "[PERSON_NAME]" at bounding box center [195, 247] width 127 height 16
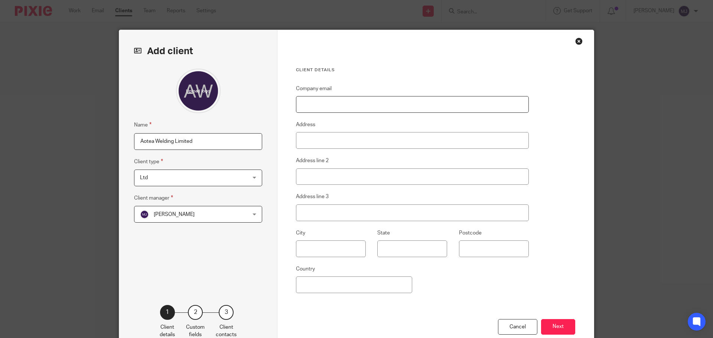
click at [311, 103] on input "Company email" at bounding box center [412, 104] width 233 height 17
type input "chris"
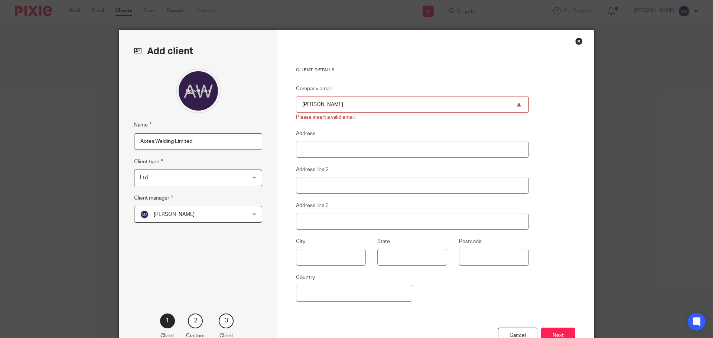
drag, startPoint x: 313, startPoint y: 106, endPoint x: 295, endPoint y: 104, distance: 18.6
click at [296, 104] on input "chris" at bounding box center [412, 104] width 233 height 17
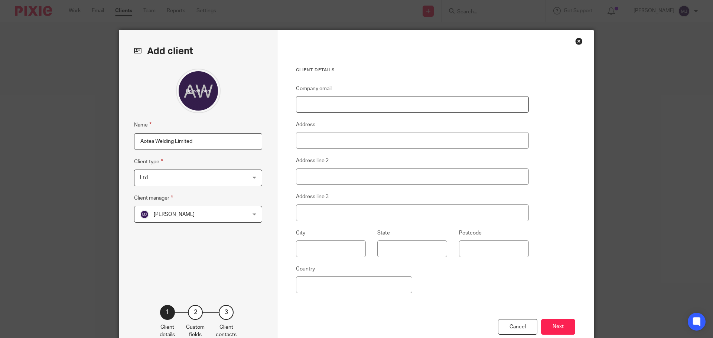
click at [305, 104] on input "Company email" at bounding box center [412, 104] width 233 height 17
paste input "Chris Van Der Merwe <chrisvdm@ipscivil.co.nz>"
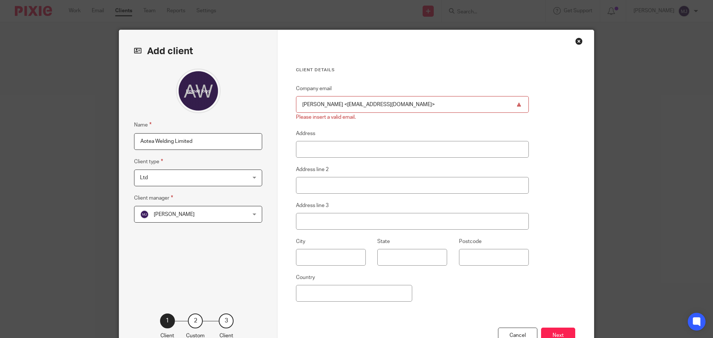
click at [428, 105] on input "Chris Van Der Merwe <chrisvdm@ipscivil.co.nz>" at bounding box center [412, 104] width 233 height 17
paste input "natasjhe.aotea@gmail.com"
click at [409, 104] on input "Chris Van Der Merwe <chrisvdm@ipscivil.co.nz>natasjhe.aotea@gmail.com" at bounding box center [412, 104] width 233 height 17
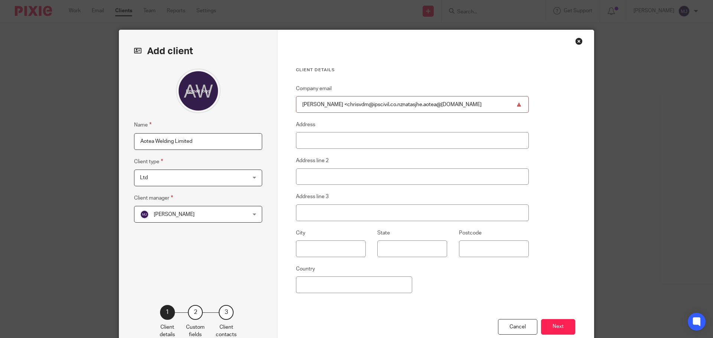
drag, startPoint x: 352, startPoint y: 103, endPoint x: 278, endPoint y: 106, distance: 74.0
click at [278, 106] on div "Client details Company email Chris Van Der Merwe <chrisvdm@ipscivil.co.nznatasj…" at bounding box center [436, 192] width 317 height 324
click at [355, 104] on input "chrisvdm@ipscivil.co.nznatasjhe.aotea@gmail.com" at bounding box center [412, 104] width 233 height 17
drag, startPoint x: 356, startPoint y: 104, endPoint x: 299, endPoint y: 106, distance: 56.9
click at [299, 106] on input "chrisvdm@ipscivil.co.nz natasjhe.aotea@gmail.com" at bounding box center [412, 104] width 233 height 17
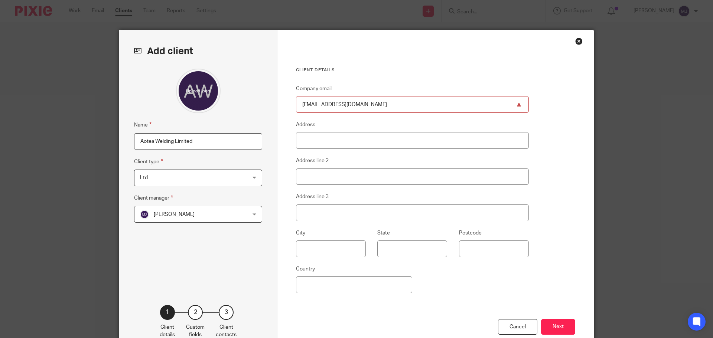
click at [497, 103] on input "natasjhe.aotea@gmail.com" at bounding box center [412, 104] width 233 height 17
type input "natasjhe.aotea@gmail.com"
click at [349, 140] on input "Address" at bounding box center [412, 140] width 233 height 17
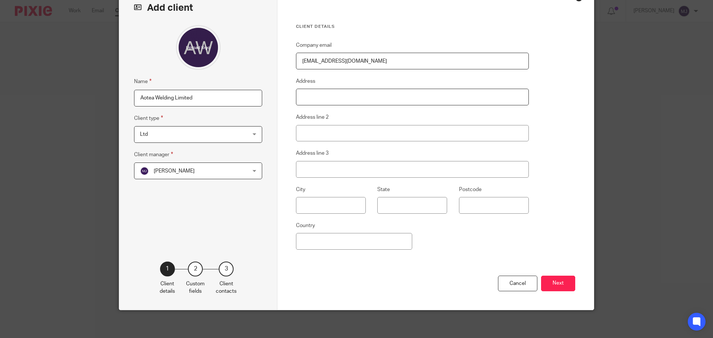
scroll to position [45, 0]
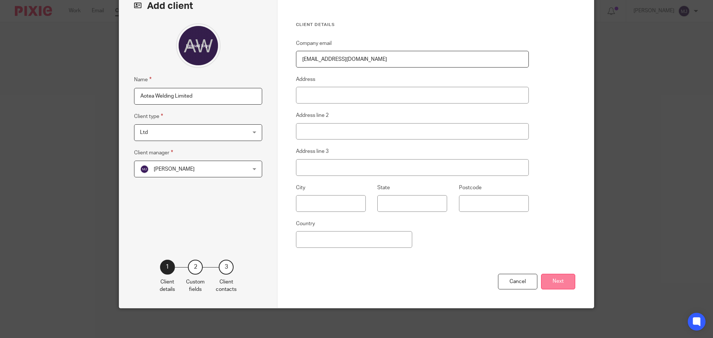
click at [557, 282] on button "Next" at bounding box center [558, 282] width 34 height 16
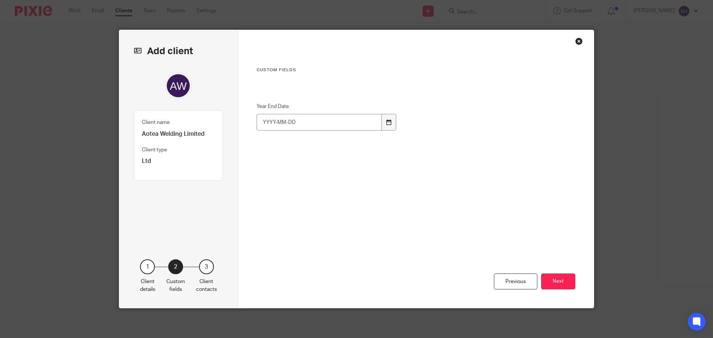
click at [389, 127] on div at bounding box center [389, 122] width 14 height 17
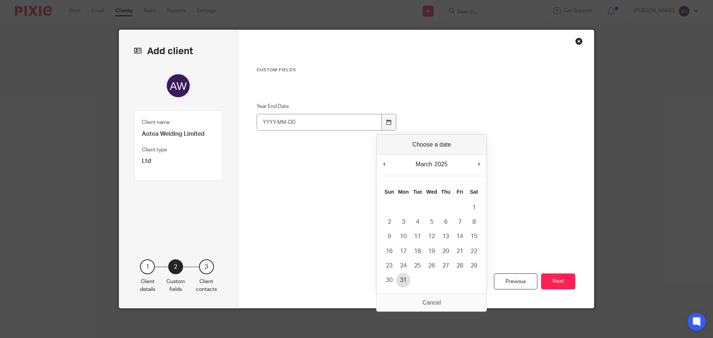
type input "2025-03-31"
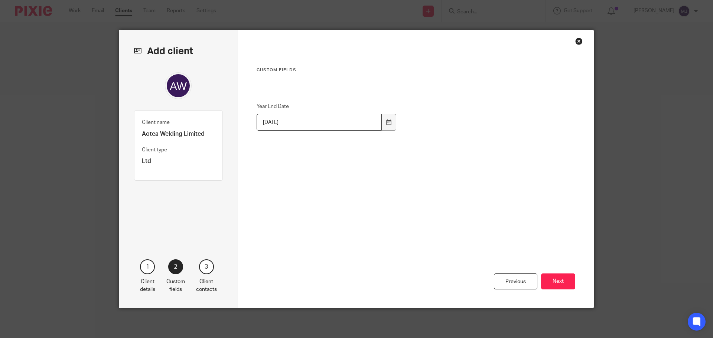
click at [552, 282] on button "Next" at bounding box center [558, 282] width 34 height 16
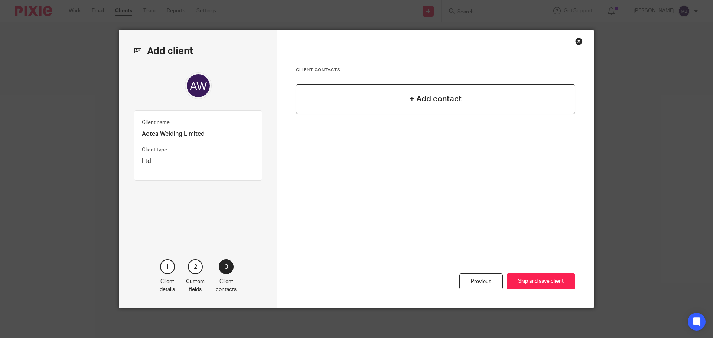
click at [427, 101] on h4 "+ Add contact" at bounding box center [436, 99] width 52 height 12
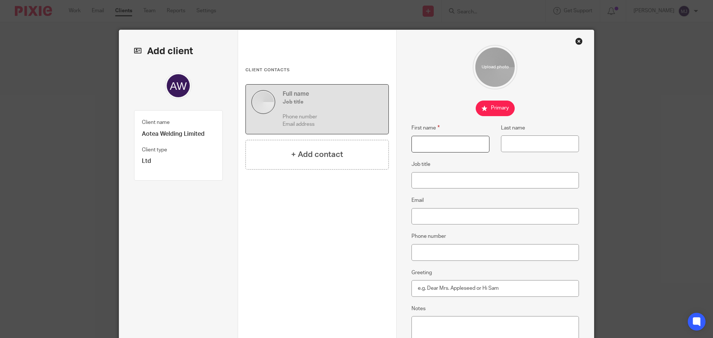
click at [425, 144] on input "First name" at bounding box center [451, 144] width 78 height 17
type input "Natasjhe"
click at [506, 147] on input "Last name" at bounding box center [540, 144] width 78 height 17
type input "Marks"
click at [413, 181] on input "Job title" at bounding box center [496, 180] width 168 height 17
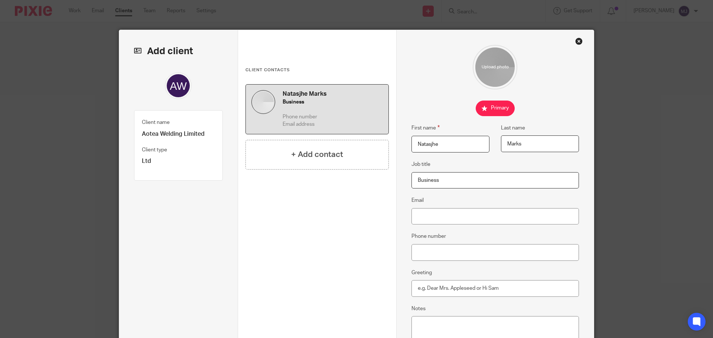
type input "Business"
click at [418, 216] on input "Email" at bounding box center [496, 216] width 168 height 17
paste input "chrisvdm@ipscivil.co.nz"
drag, startPoint x: 479, startPoint y: 218, endPoint x: 407, endPoint y: 217, distance: 71.3
click at [407, 217] on div "First name Natasjhe Last name Marks Job title Business Email chrisvdm@ipscivil.…" at bounding box center [495, 219] width 198 height 379
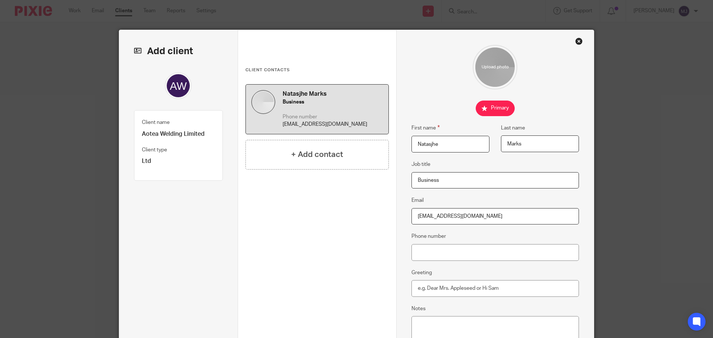
type input "chrisvdm@ipscivil.co.nz"
click at [481, 217] on input "chrisvdm@ipscivil.co.nz" at bounding box center [496, 216] width 168 height 17
drag, startPoint x: 481, startPoint y: 217, endPoint x: 396, endPoint y: 217, distance: 84.7
click at [396, 217] on div "First name Natasjhe Last name Marks Job title Business Email chrisvdm@ipscivil.…" at bounding box center [495, 219] width 198 height 379
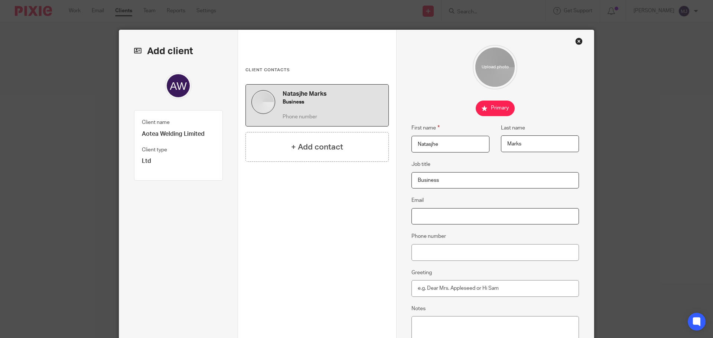
paste input "Natasjhe Marks <natasjhe.aotea@gmail.com>"
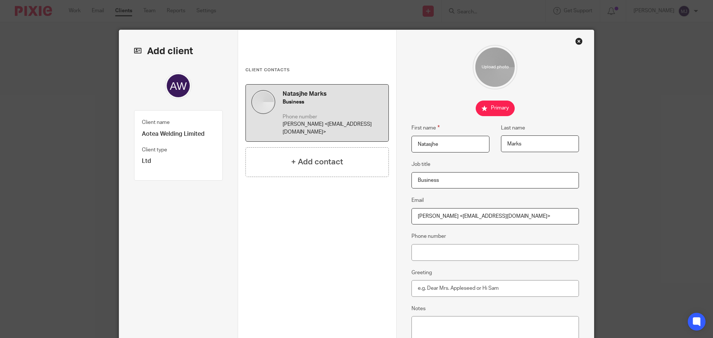
drag, startPoint x: 455, startPoint y: 217, endPoint x: 406, endPoint y: 217, distance: 49.0
click at [406, 217] on div "First name Natasjhe Last name Marks Job title Business Email Natasjhe Marks <na…" at bounding box center [495, 219] width 198 height 379
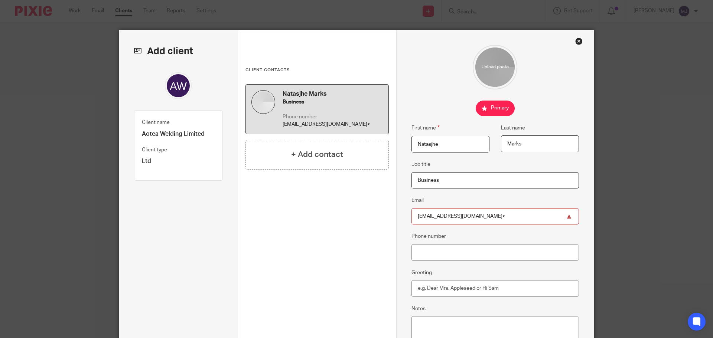
click at [485, 219] on input "natasjhe.aotea@gmail.com>" at bounding box center [496, 216] width 168 height 17
click at [419, 253] on input "Phone number" at bounding box center [496, 252] width 168 height 17
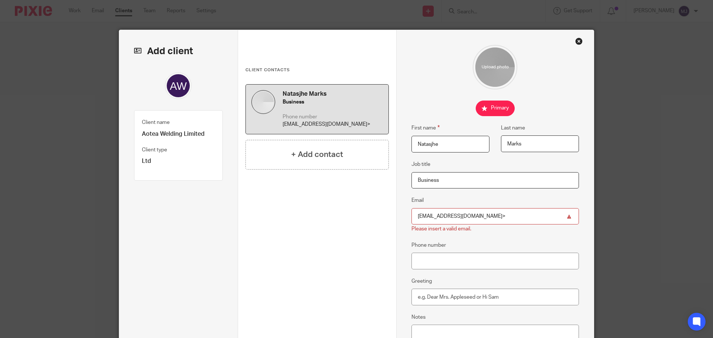
click at [480, 217] on input "natasjhe.aotea@gmail.com>" at bounding box center [496, 216] width 168 height 17
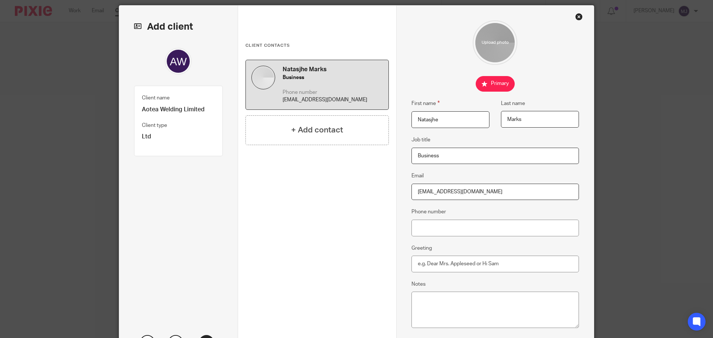
scroll to position [37, 0]
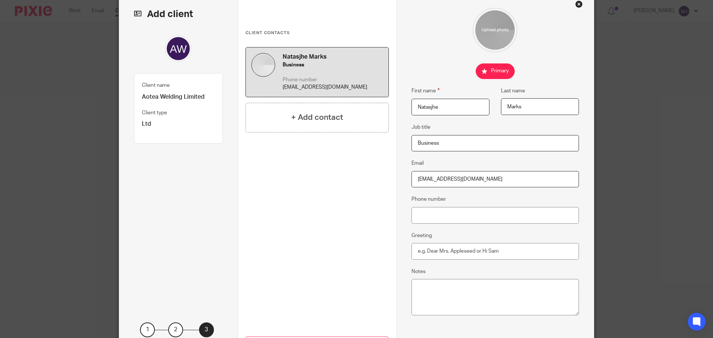
type input "natasjhe.aotea@gmail.com"
click at [427, 253] on input "Greeting" at bounding box center [496, 251] width 168 height 17
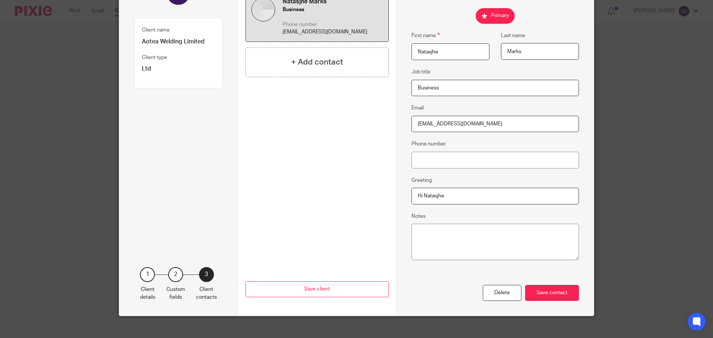
scroll to position [100, 0]
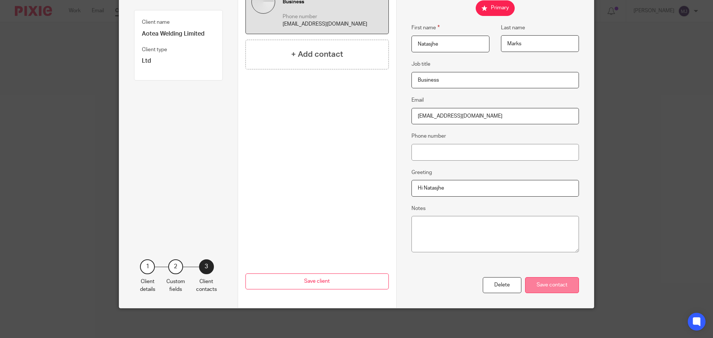
type input "Hi Natasjhe"
click at [543, 288] on div "Save contact" at bounding box center [552, 286] width 54 height 16
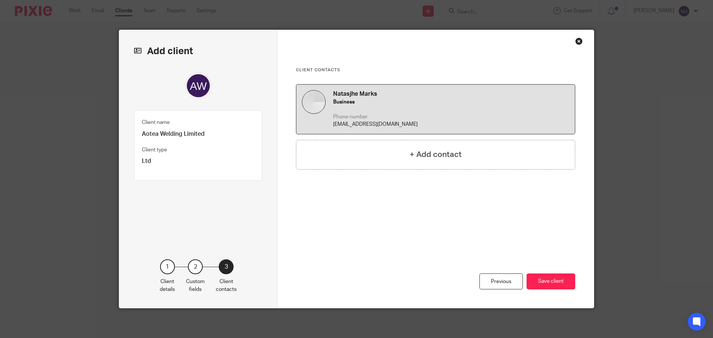
scroll to position [0, 0]
click at [425, 159] on h4 "+ Add contact" at bounding box center [436, 155] width 52 height 12
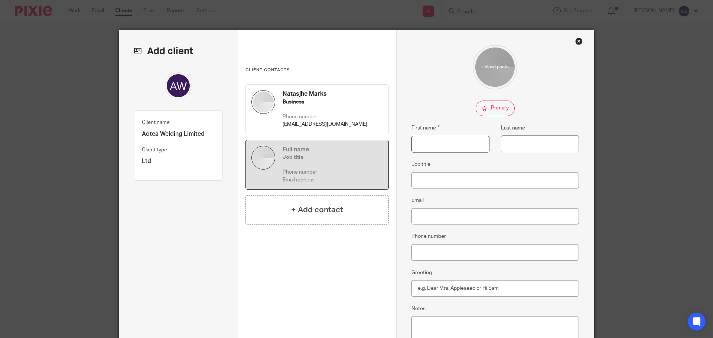
click at [419, 136] on input "First name" at bounding box center [451, 144] width 78 height 17
type input "Chris"
click at [514, 149] on input "Last name" at bounding box center [540, 144] width 78 height 17
drag, startPoint x: 525, startPoint y: 145, endPoint x: 501, endPoint y: 141, distance: 24.1
click at [501, 141] on input "van Dev" at bounding box center [540, 144] width 78 height 17
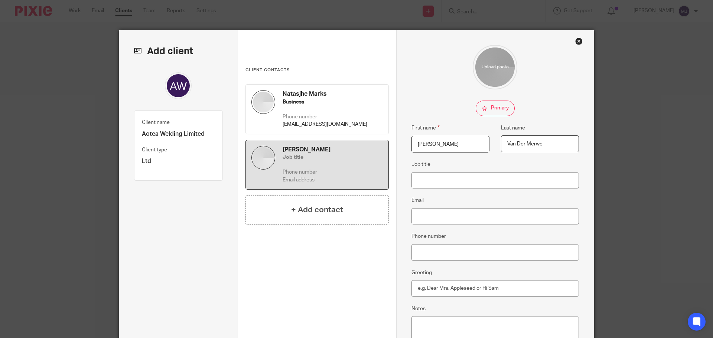
type input "Van Der Merwe"
click at [443, 180] on input "Job title" at bounding box center [496, 180] width 168 height 17
drag, startPoint x: 459, startPoint y: 180, endPoint x: 441, endPoint y: 179, distance: 17.8
click at [441, 179] on input "Business Onwer" at bounding box center [496, 180] width 168 height 17
type input "Business Owner"
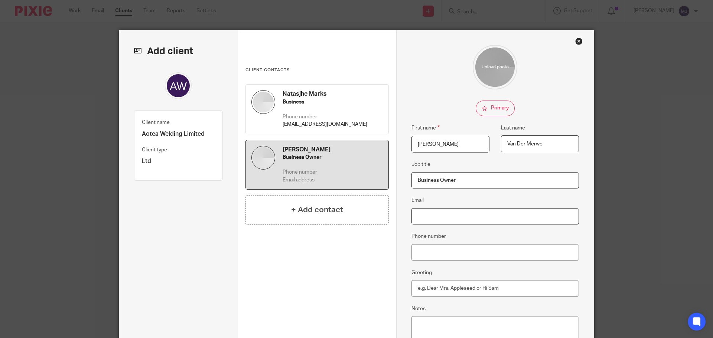
click at [433, 217] on input "Email" at bounding box center [496, 216] width 168 height 17
click at [419, 210] on input "Email" at bounding box center [496, 216] width 168 height 17
paste input "Chris Van Der Merwe <chrisvdm@ipscivil.co.nz>"
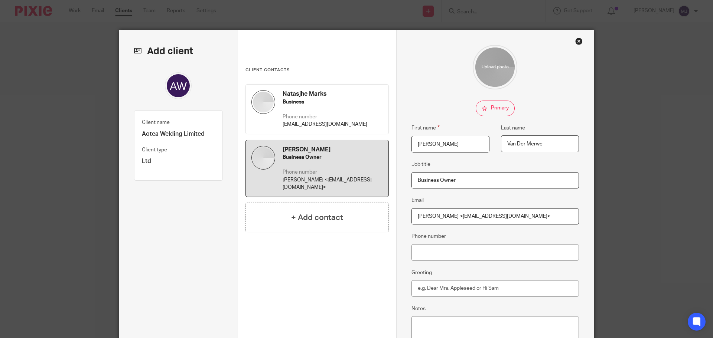
drag, startPoint x: 468, startPoint y: 217, endPoint x: 402, endPoint y: 222, distance: 66.0
click at [402, 222] on div "First name Natasjhe Last name Marks Job title Business Email natasjhe.aotea@gma…" at bounding box center [495, 219] width 198 height 379
click at [483, 215] on input "chrisvdm@ipscivil.co.nz>" at bounding box center [496, 216] width 168 height 17
type input "chrisvdm@ipscivil.co.nz"
click at [420, 256] on input "Phone number" at bounding box center [496, 252] width 168 height 17
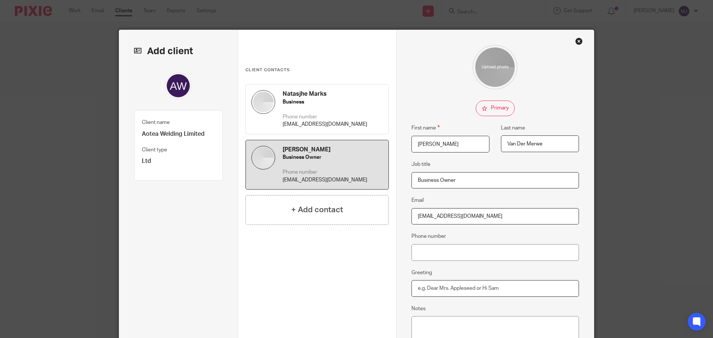
click at [427, 286] on input "Greeting" at bounding box center [496, 289] width 168 height 17
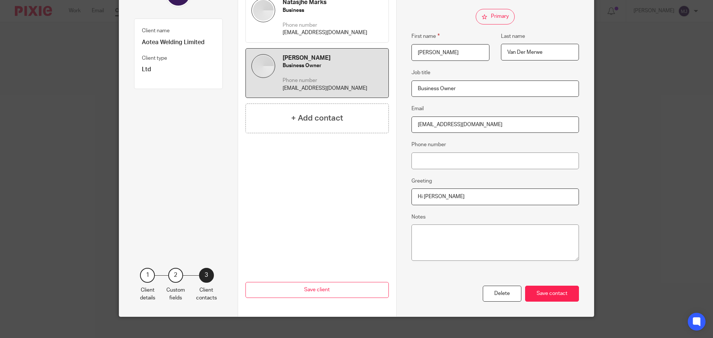
scroll to position [100, 0]
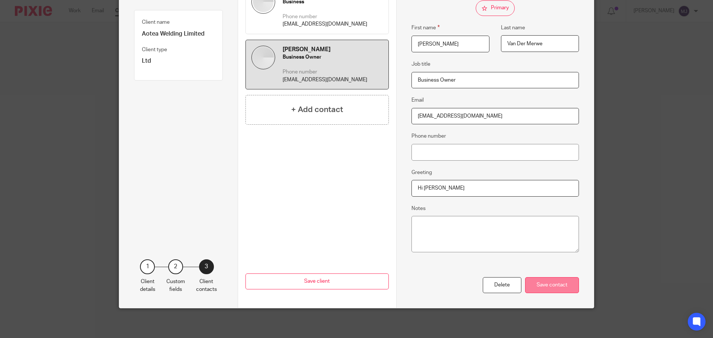
type input "Hi Chris"
click at [545, 283] on div "Save contact" at bounding box center [552, 286] width 54 height 16
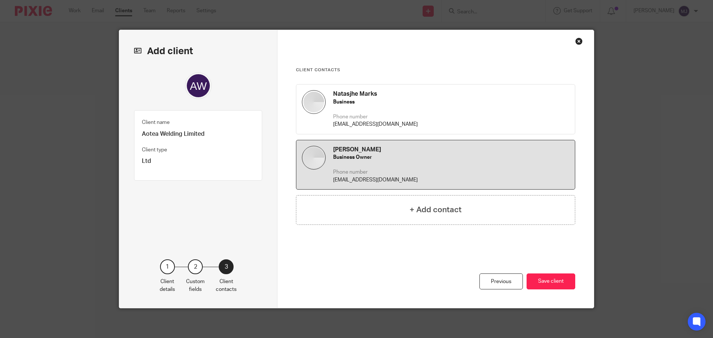
scroll to position [0, 0]
click at [565, 279] on button "Save client" at bounding box center [551, 282] width 49 height 16
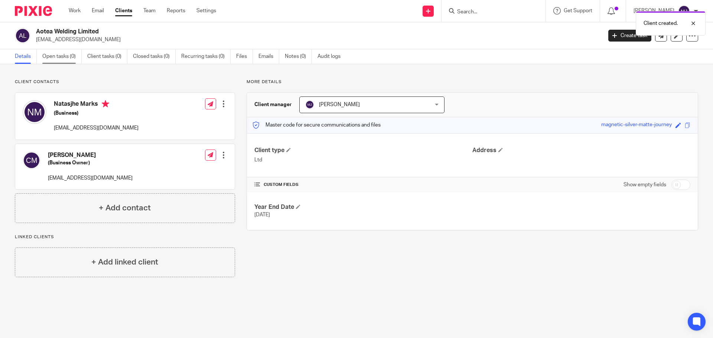
click at [61, 56] on link "Open tasks (0)" at bounding box center [61, 56] width 39 height 14
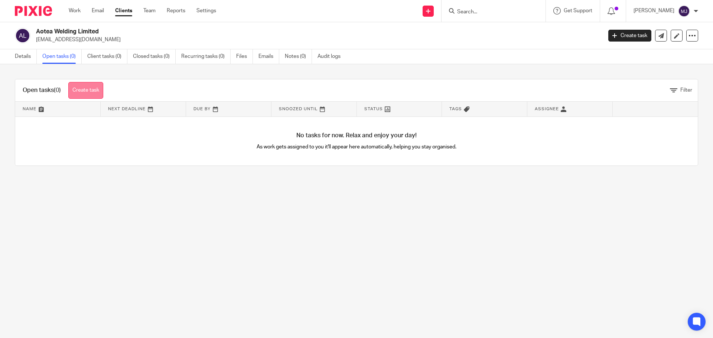
click at [84, 89] on link "Create task" at bounding box center [85, 90] width 35 height 17
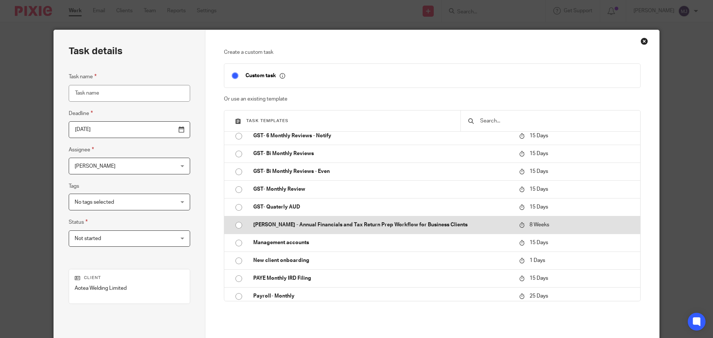
scroll to position [111, 0]
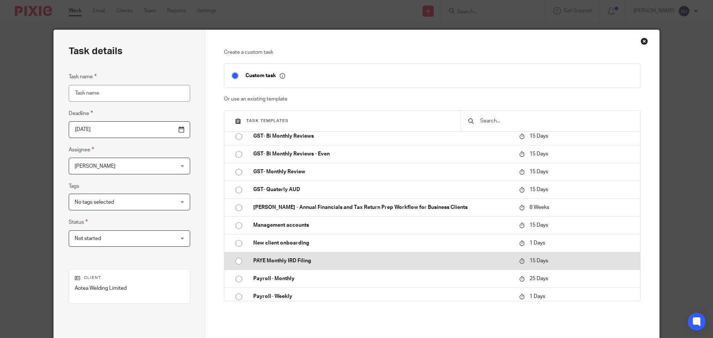
click at [301, 258] on p "PAYE Monthly IRD Filing" at bounding box center [382, 260] width 259 height 7
type input "2025-10-07"
type input "PAYE Monthly IRD Filing"
checkbox input "false"
radio input "true"
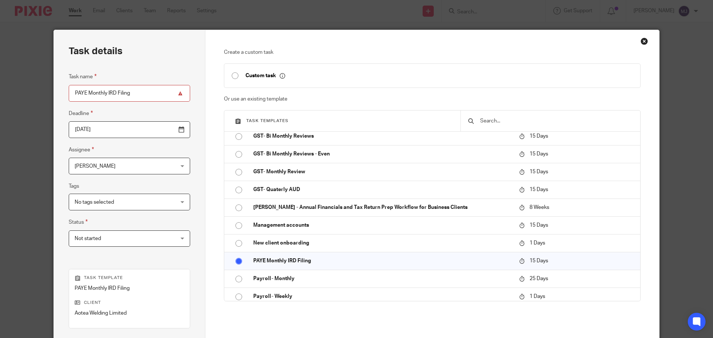
click at [117, 130] on input "2025-10-07" at bounding box center [129, 129] width 121 height 17
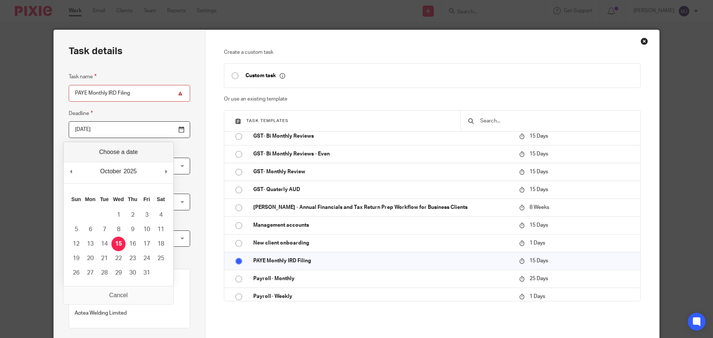
click at [120, 132] on input "2025-10-15" at bounding box center [129, 129] width 121 height 17
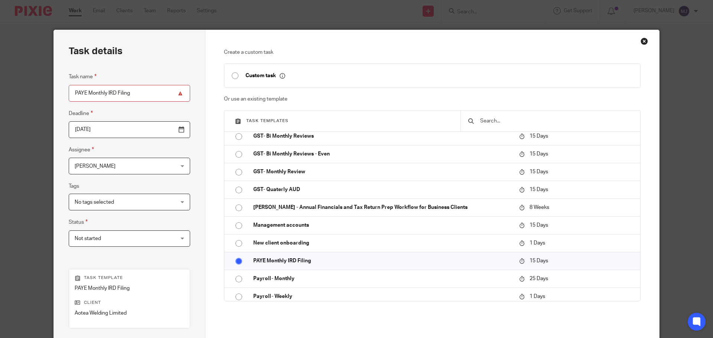
click at [131, 132] on input "2025-10-14" at bounding box center [129, 129] width 121 height 17
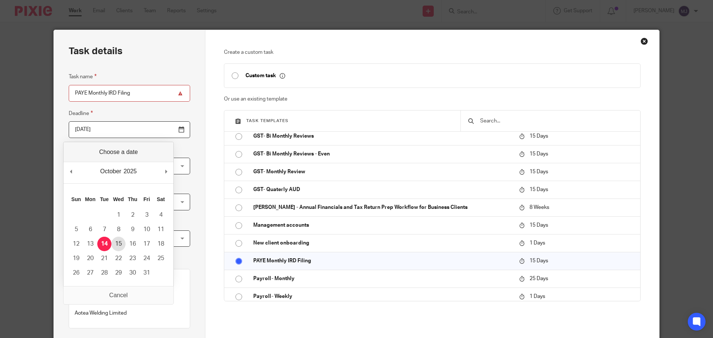
type input "[DATE]"
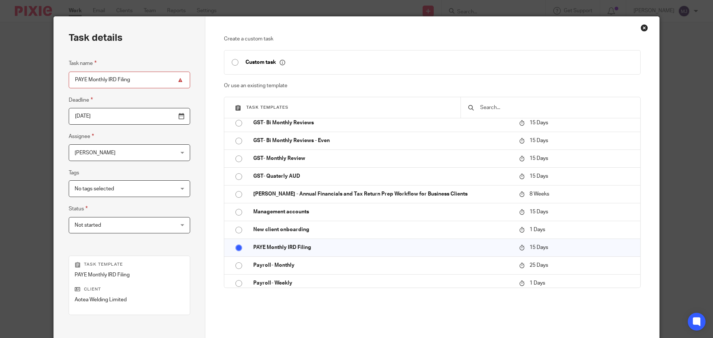
scroll to position [0, 0]
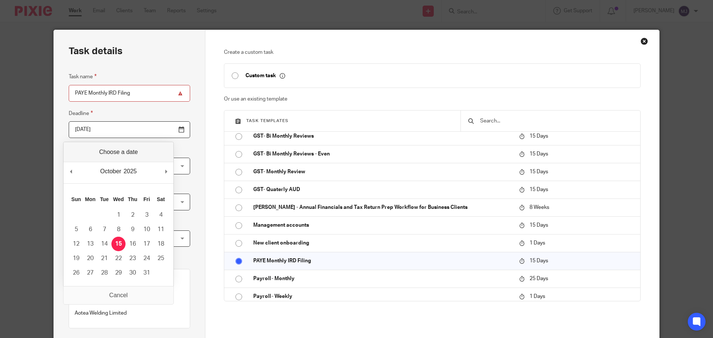
click at [143, 128] on input "[DATE]" at bounding box center [129, 129] width 121 height 17
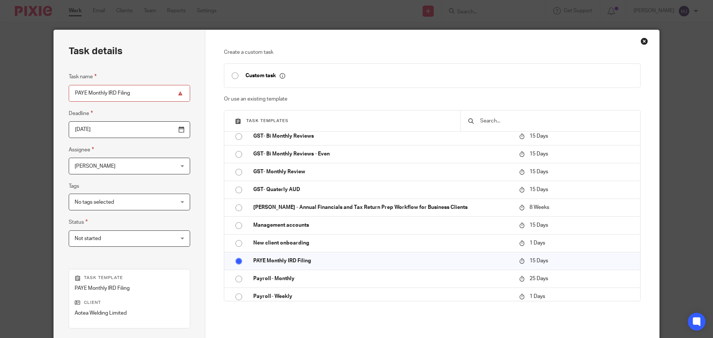
click at [182, 109] on div "Task details Task name PAYE Monthly IRD Filing Deadline 2025-10-15 Assignee Mel…" at bounding box center [130, 219] width 152 height 379
click at [160, 94] on input "PAYE Monthly IRD Filing" at bounding box center [129, 93] width 121 height 17
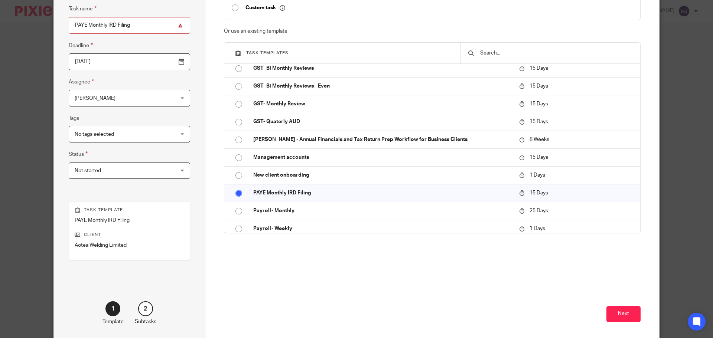
scroll to position [74, 0]
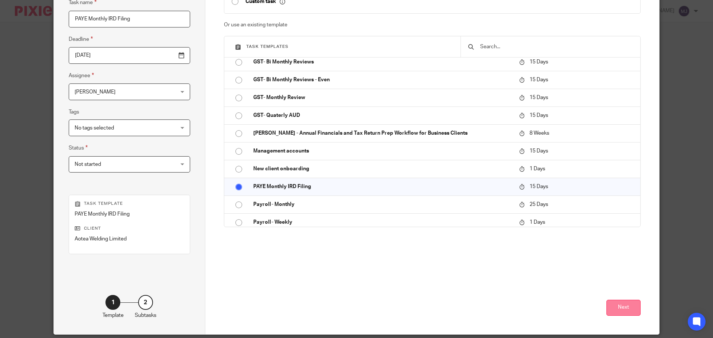
click at [620, 311] on button "Next" at bounding box center [624, 308] width 34 height 16
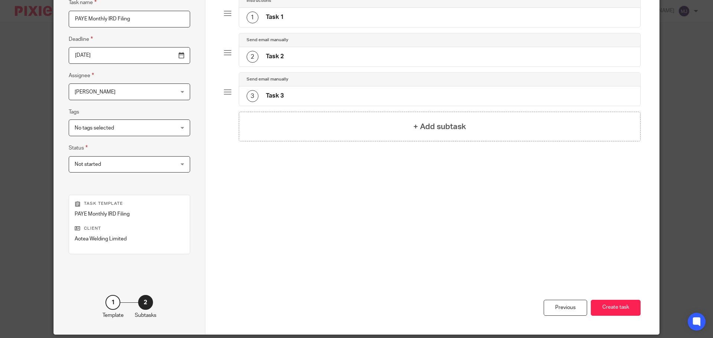
click at [292, 97] on div "3 Task 3" at bounding box center [440, 96] width 402 height 19
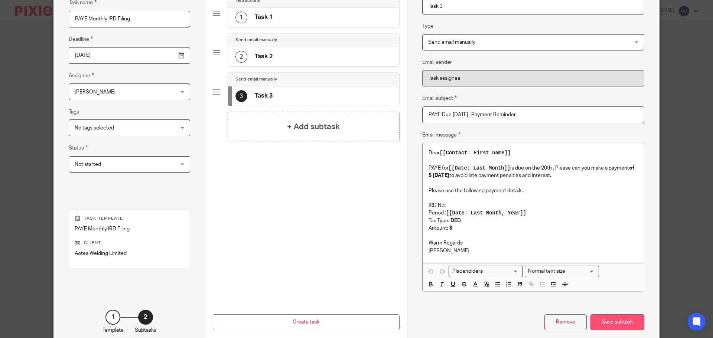
click at [623, 325] on div "Save subtask" at bounding box center [618, 323] width 54 height 16
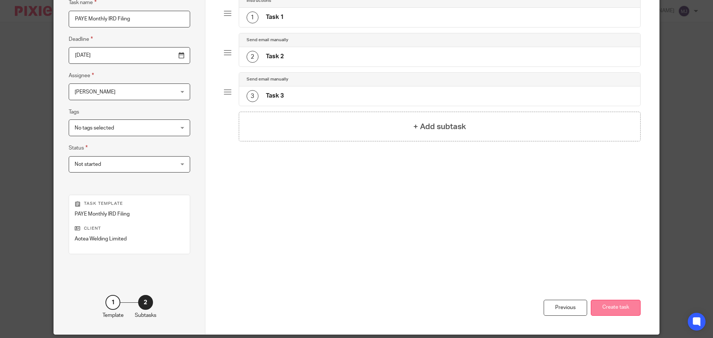
click at [614, 308] on button "Create task" at bounding box center [616, 308] width 50 height 16
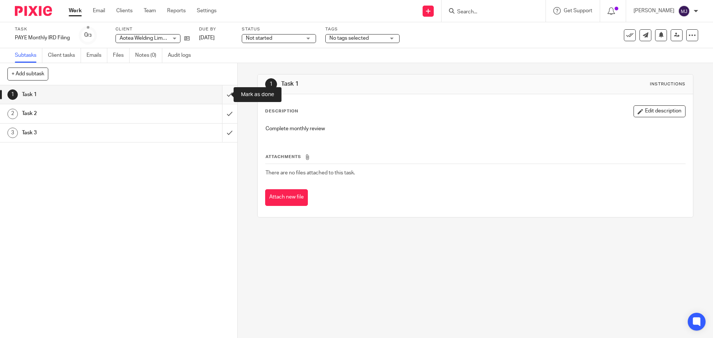
click at [223, 96] on input "submit" at bounding box center [118, 94] width 237 height 19
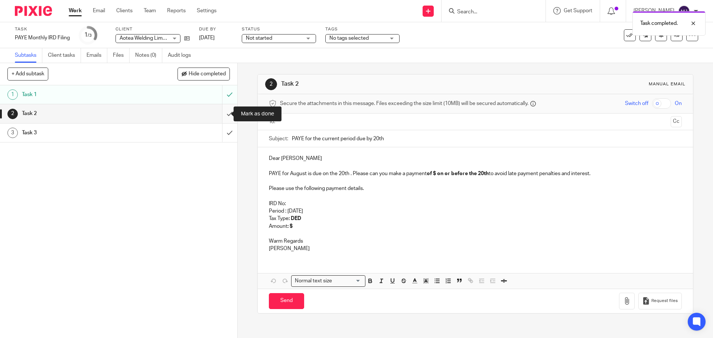
click at [223, 113] on input "submit" at bounding box center [118, 113] width 237 height 19
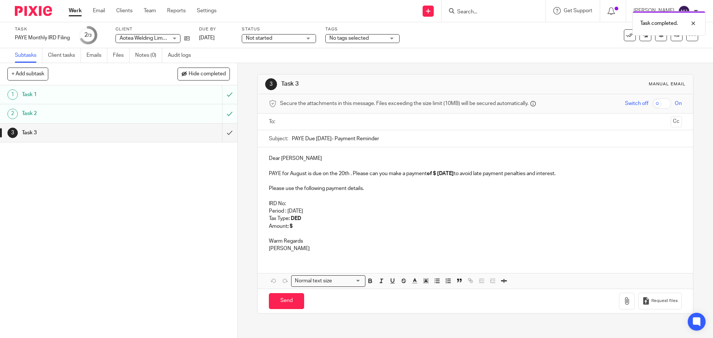
click at [292, 123] on input "text" at bounding box center [475, 122] width 385 height 9
click at [357, 123] on input "text" at bounding box center [504, 123] width 327 height 14
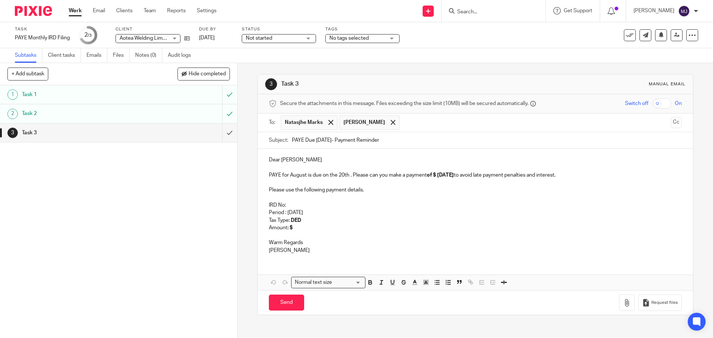
click at [422, 125] on input "text" at bounding box center [535, 123] width 264 height 14
click at [304, 159] on p "Dear [PERSON_NAME]" at bounding box center [475, 159] width 413 height 7
click at [437, 176] on strong "of $ [DATE]" at bounding box center [440, 175] width 27 height 5
click at [296, 205] on p "IRD No:" at bounding box center [475, 205] width 413 height 7
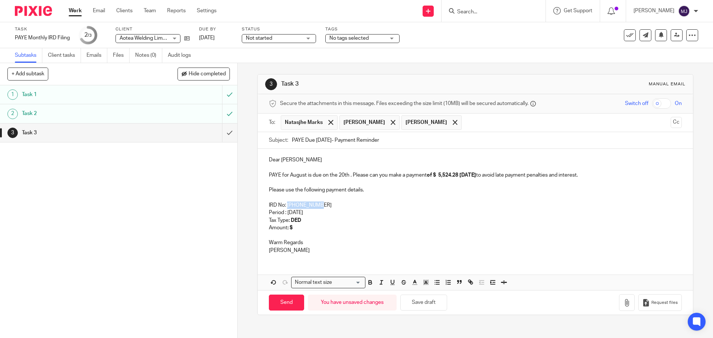
drag, startPoint x: 322, startPoint y: 203, endPoint x: 285, endPoint y: 206, distance: 37.2
click at [285, 206] on p "IRD No: 139-891-953" at bounding box center [475, 205] width 413 height 7
click at [370, 281] on icon "button" at bounding box center [370, 282] width 7 height 7
drag, startPoint x: 315, startPoint y: 212, endPoint x: 286, endPoint y: 213, distance: 29.0
click at [286, 213] on p "Period : [DATE]" at bounding box center [475, 212] width 413 height 7
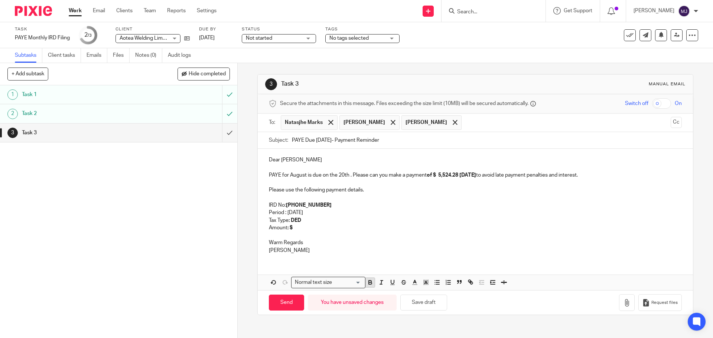
click at [371, 282] on icon "button" at bounding box center [370, 282] width 7 height 7
click at [303, 228] on p "Amount : $" at bounding box center [475, 227] width 413 height 7
drag, startPoint x: 274, startPoint y: 260, endPoint x: 265, endPoint y: 236, distance: 25.3
click at [265, 236] on div "Dear Natasjhe PAYE for August is due on the 20th . Please can you make a paymen…" at bounding box center [475, 204] width 435 height 111
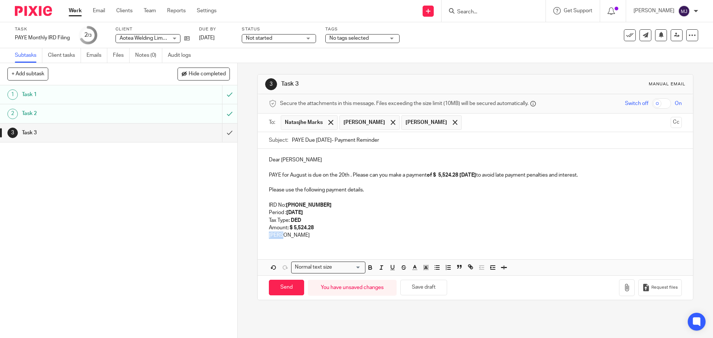
drag, startPoint x: 283, startPoint y: 236, endPoint x: 260, endPoint y: 234, distance: 23.1
click at [260, 234] on div "Dear Natasjhe PAYE for August is due on the 20th . Please can you make a paymen…" at bounding box center [475, 197] width 435 height 96
click at [282, 285] on input "Send" at bounding box center [286, 288] width 35 height 16
type input "Sent"
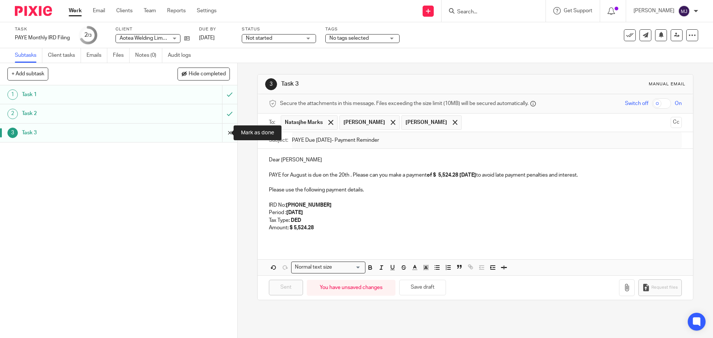
click at [218, 134] on input "submit" at bounding box center [118, 133] width 237 height 19
